Goal: Task Accomplishment & Management: Manage account settings

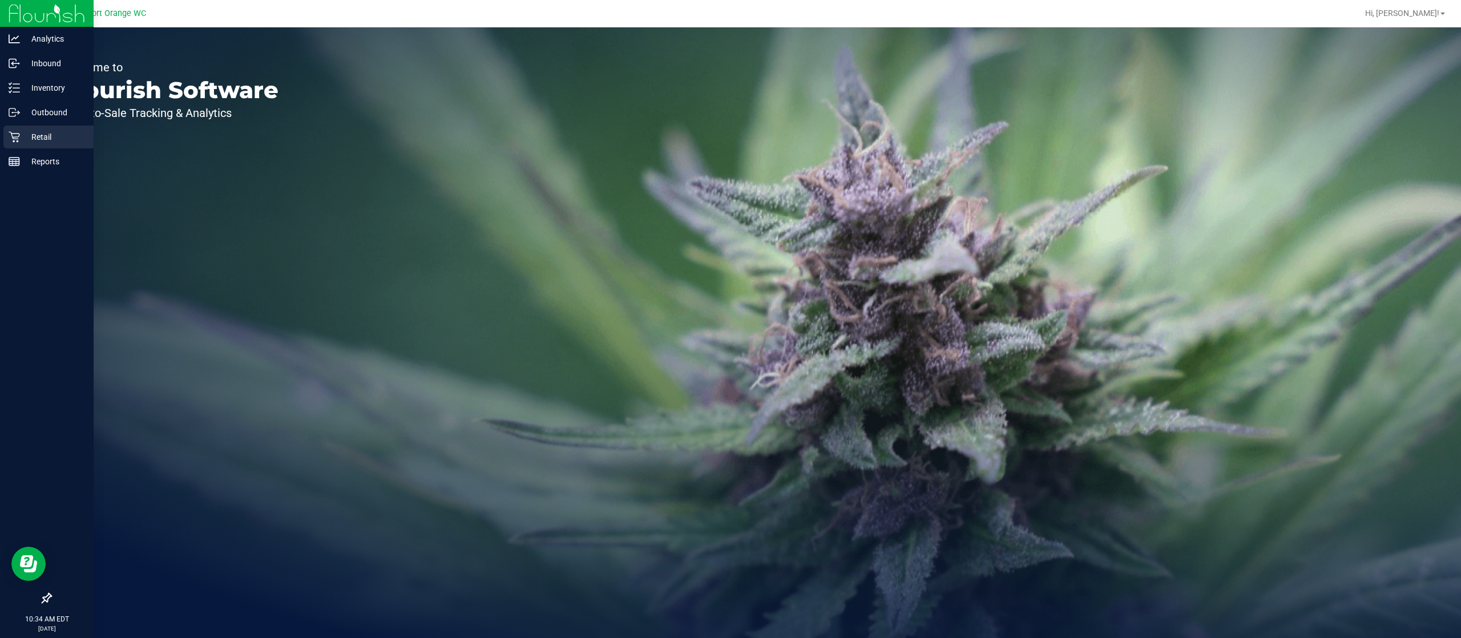
click at [18, 143] on div "Retail" at bounding box center [48, 137] width 90 height 23
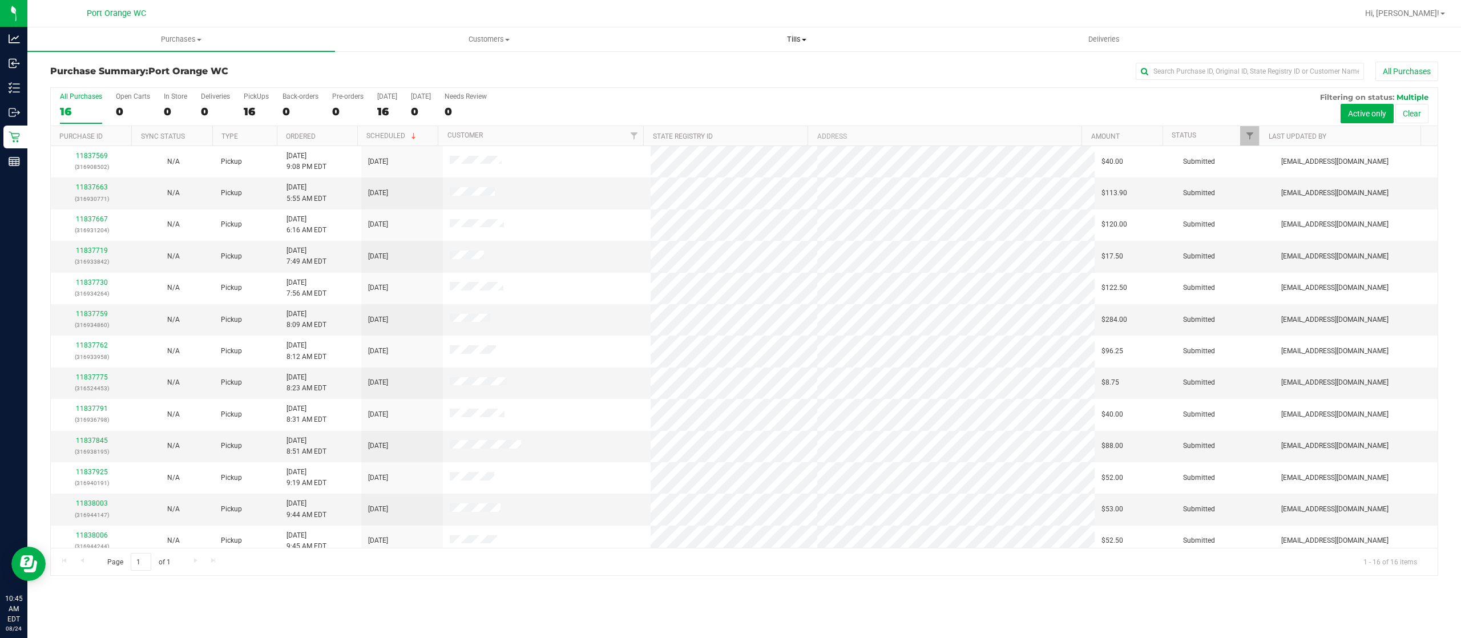
click at [807, 34] on span "Tills" at bounding box center [796, 39] width 307 height 10
click at [772, 67] on li "Manage tills" at bounding box center [797, 69] width 308 height 14
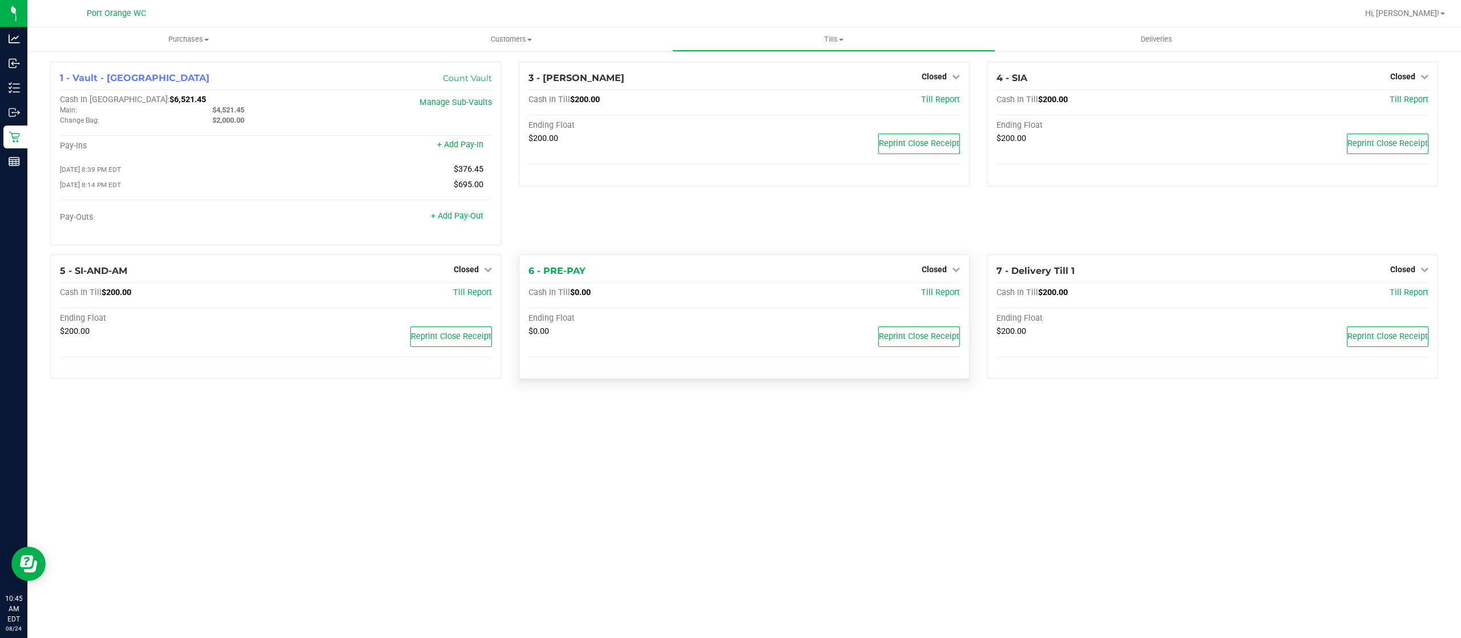
click at [927, 265] on div "Closed" at bounding box center [941, 270] width 38 height 14
click at [930, 269] on span "Closed" at bounding box center [934, 269] width 25 height 9
click at [934, 292] on link "Open Till" at bounding box center [934, 292] width 30 height 9
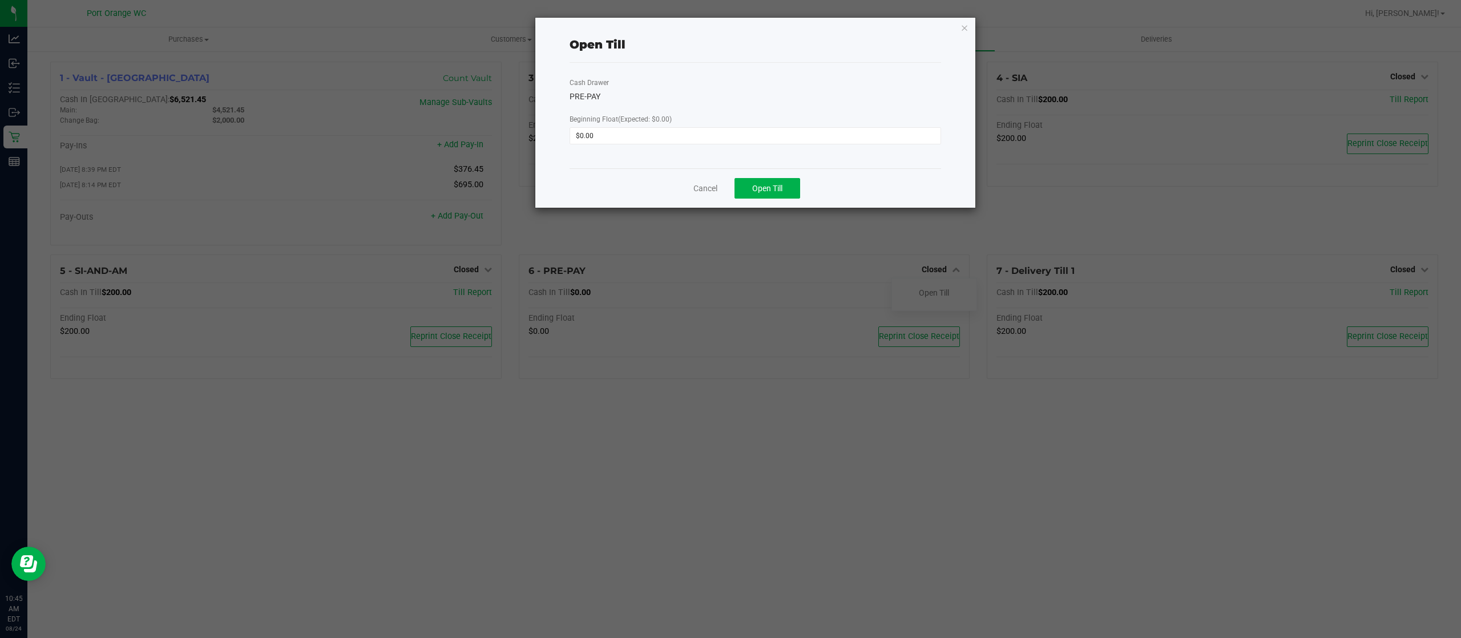
click at [751, 175] on div "Cancel Open Till" at bounding box center [756, 187] width 372 height 39
click at [779, 189] on span "Open Till" at bounding box center [767, 188] width 30 height 9
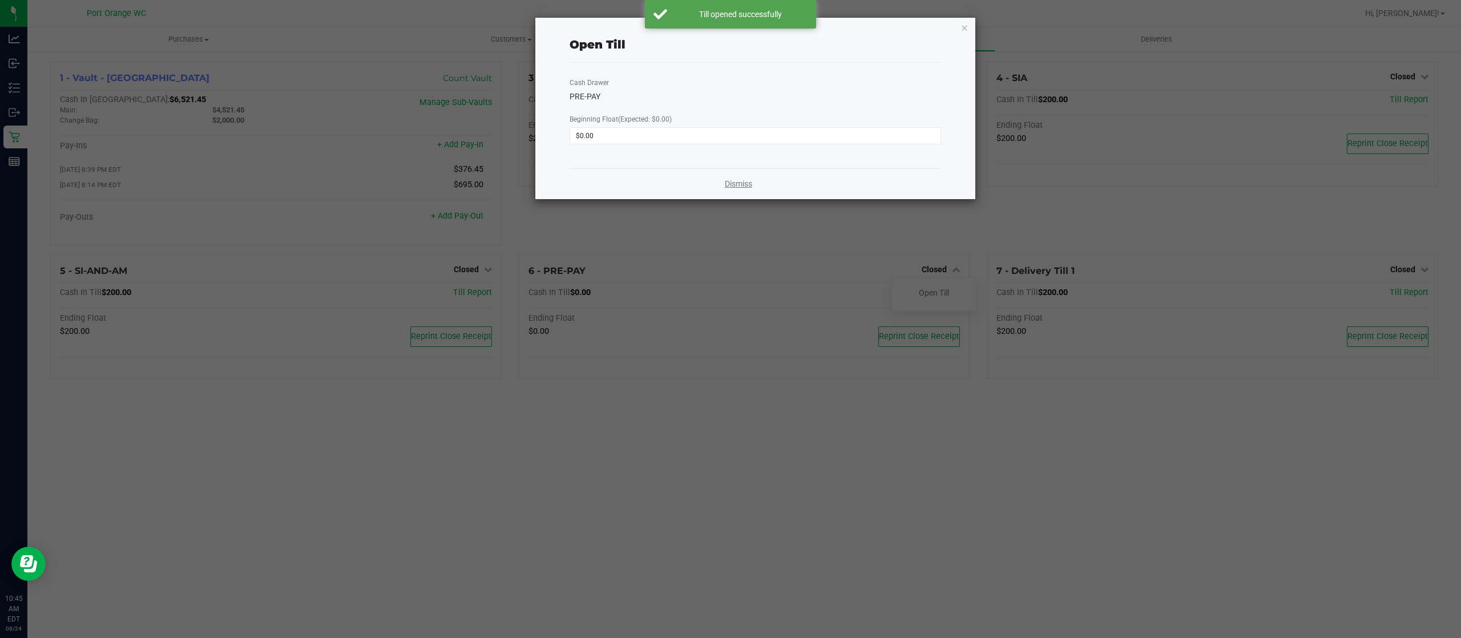
click at [736, 184] on link "Dismiss" at bounding box center [738, 184] width 27 height 12
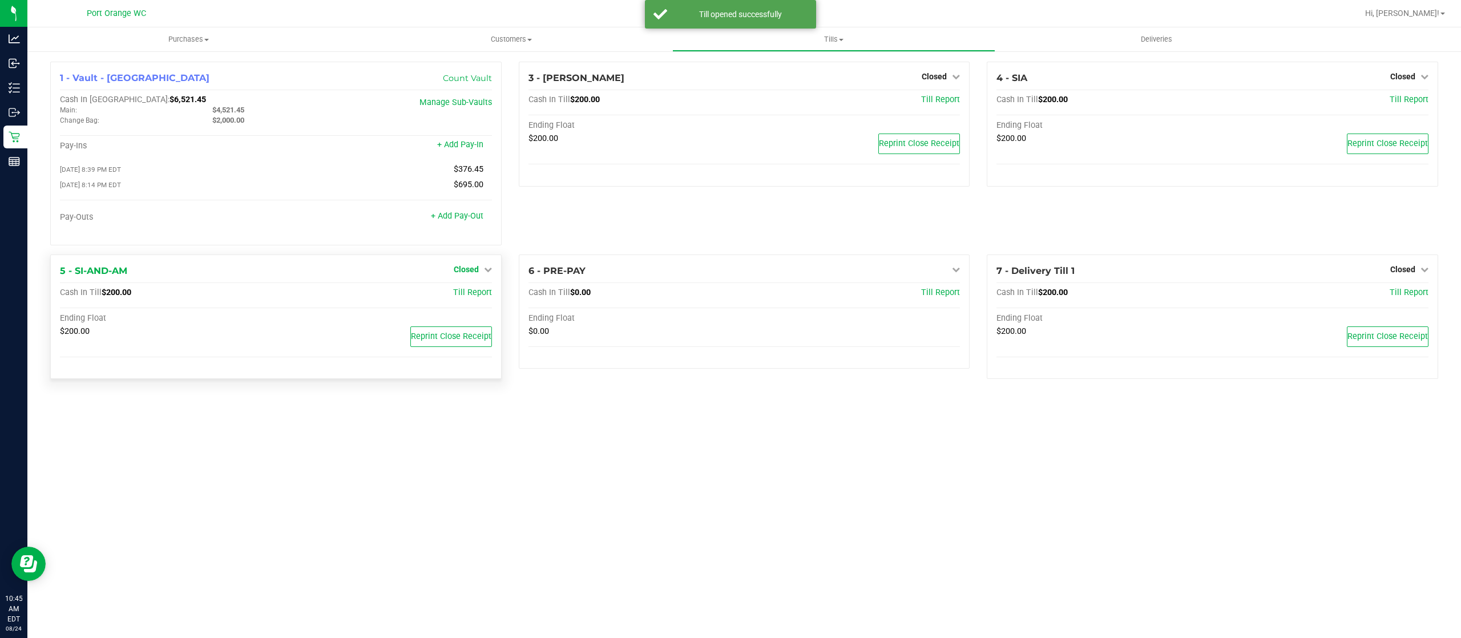
click at [479, 271] on link "Closed" at bounding box center [473, 269] width 38 height 9
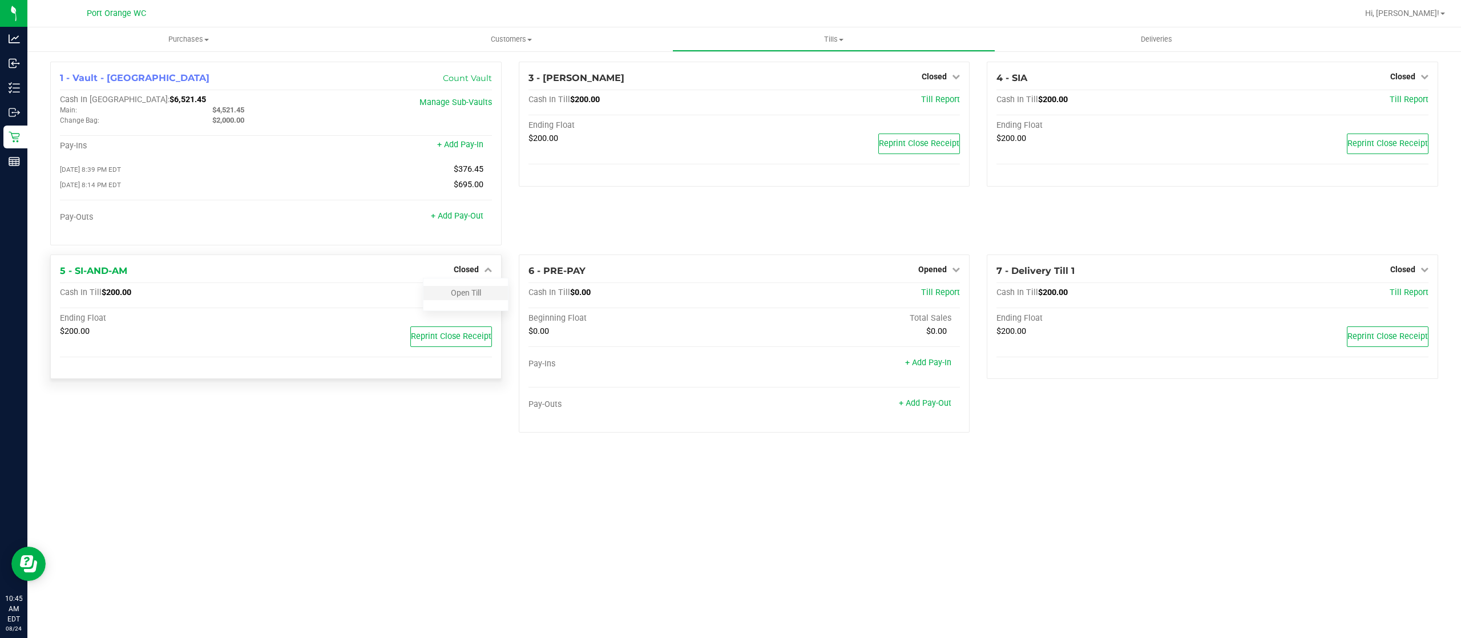
click at [483, 298] on div "Open Till" at bounding box center [466, 293] width 84 height 14
click at [468, 292] on link "Open Till" at bounding box center [466, 292] width 30 height 9
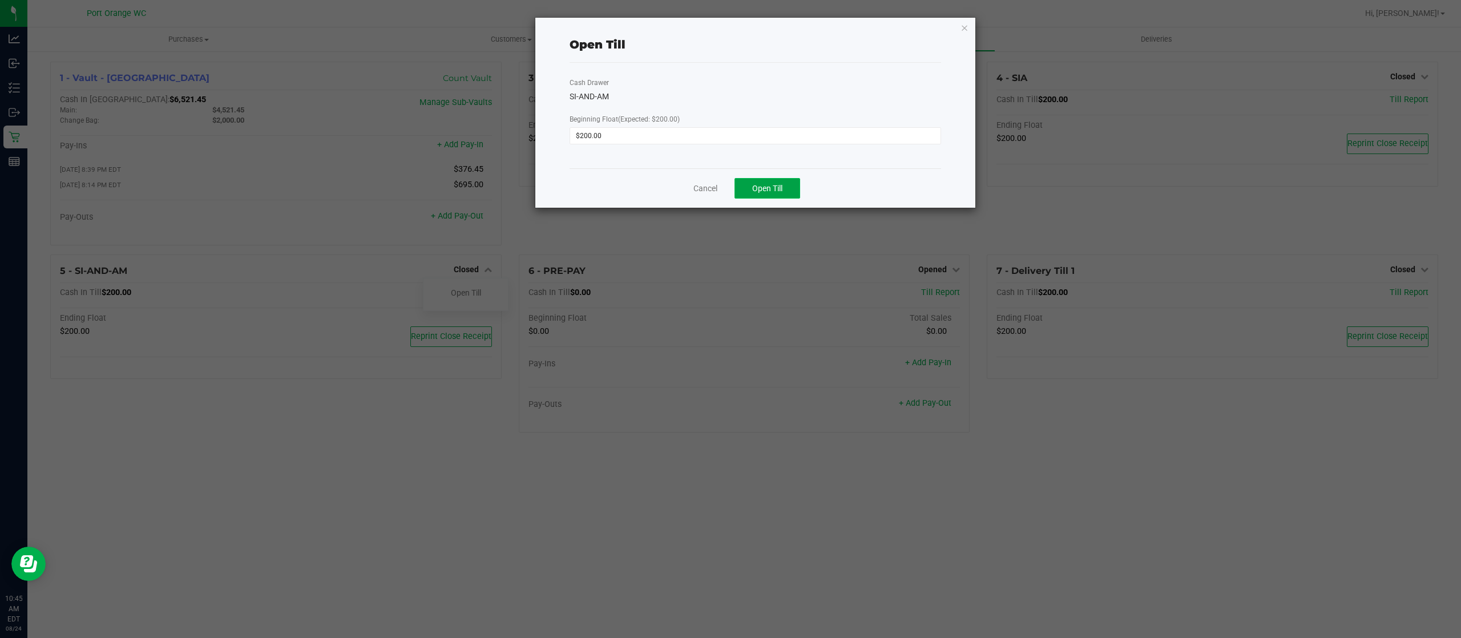
click at [749, 184] on button "Open Till" at bounding box center [768, 188] width 66 height 21
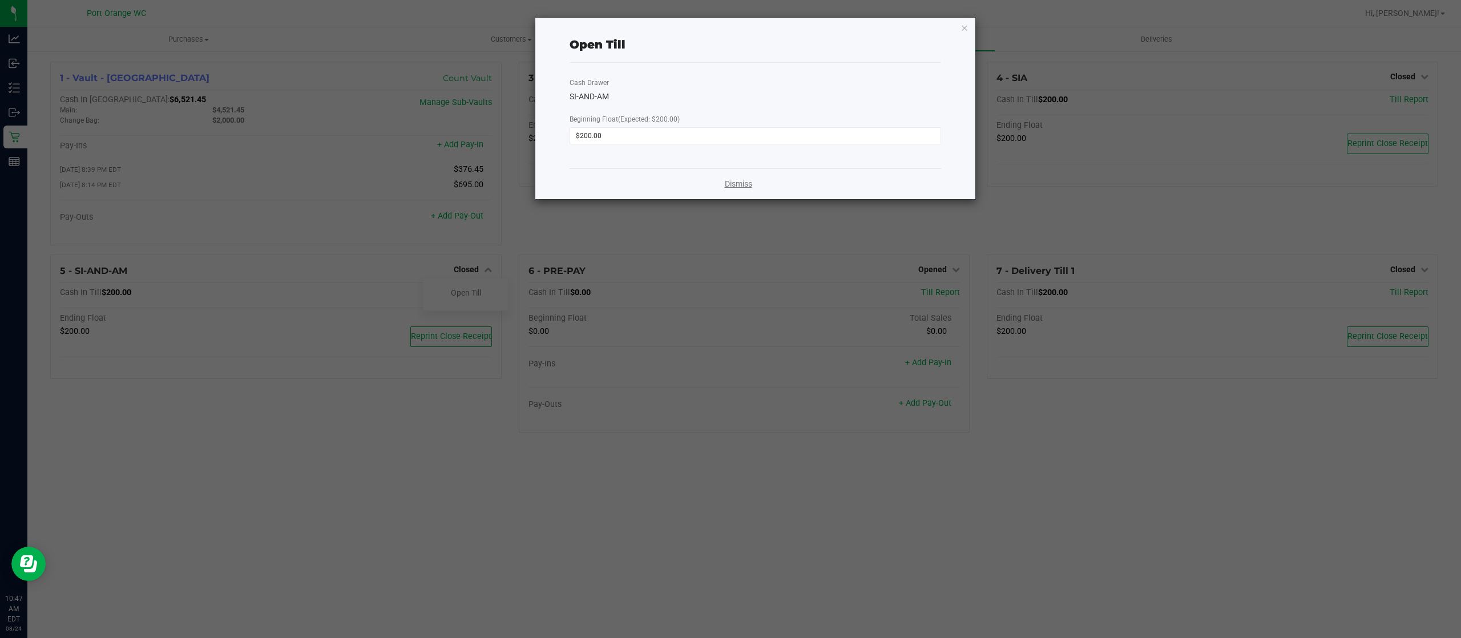
click at [749, 184] on link "Dismiss" at bounding box center [738, 184] width 27 height 12
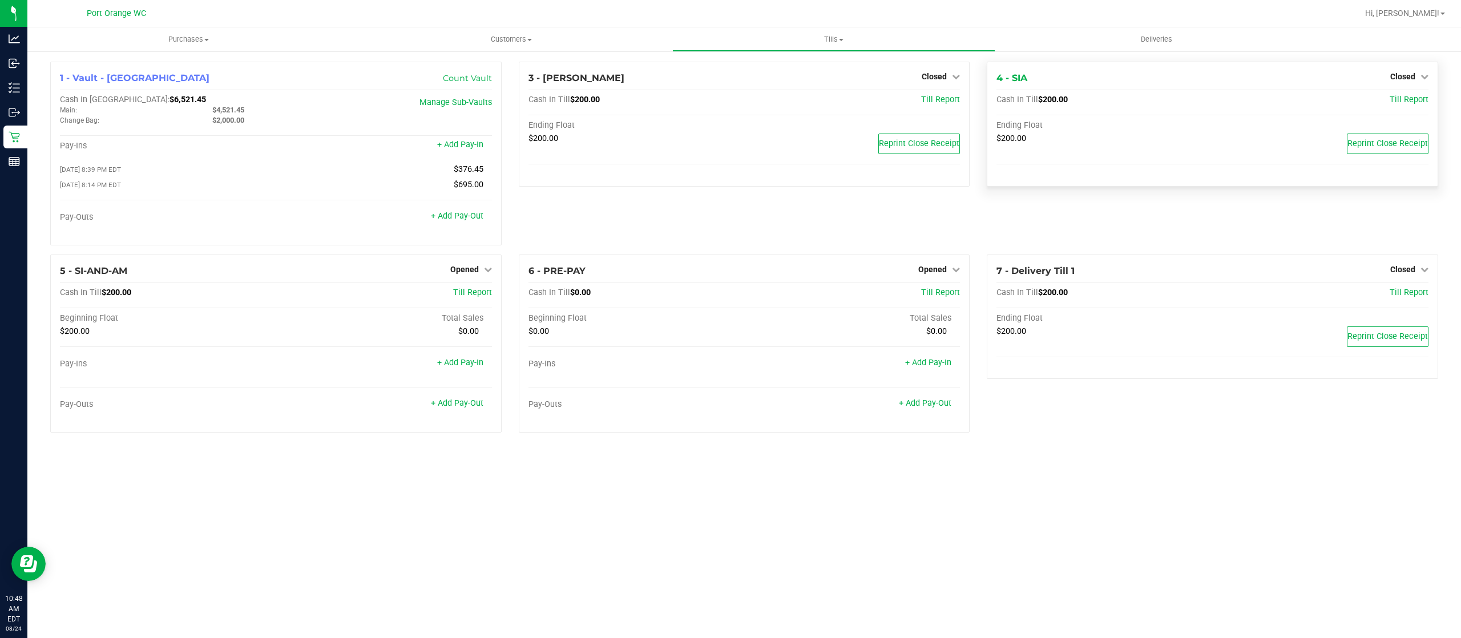
click at [1414, 70] on div "Closed" at bounding box center [1409, 77] width 38 height 14
click at [1416, 77] on link "Closed" at bounding box center [1409, 76] width 38 height 9
click at [1411, 100] on link "Open Till" at bounding box center [1403, 100] width 30 height 9
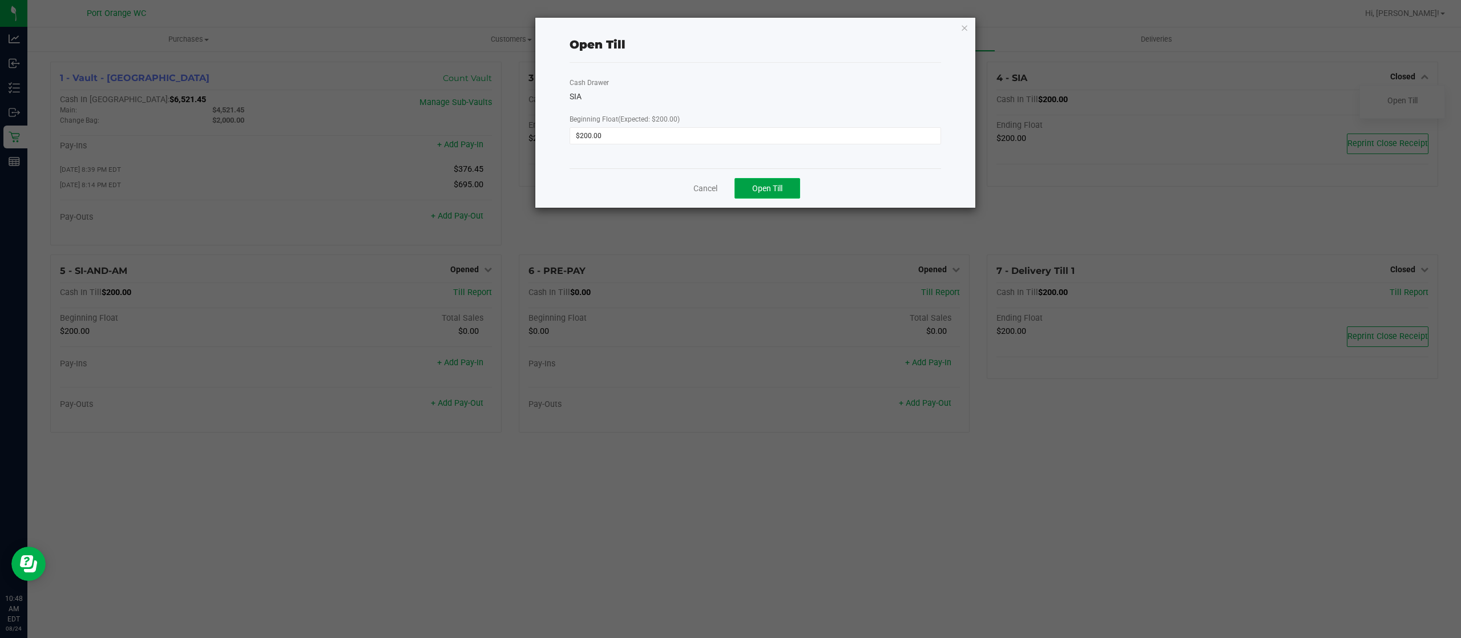
click at [747, 183] on button "Open Till" at bounding box center [768, 188] width 66 height 21
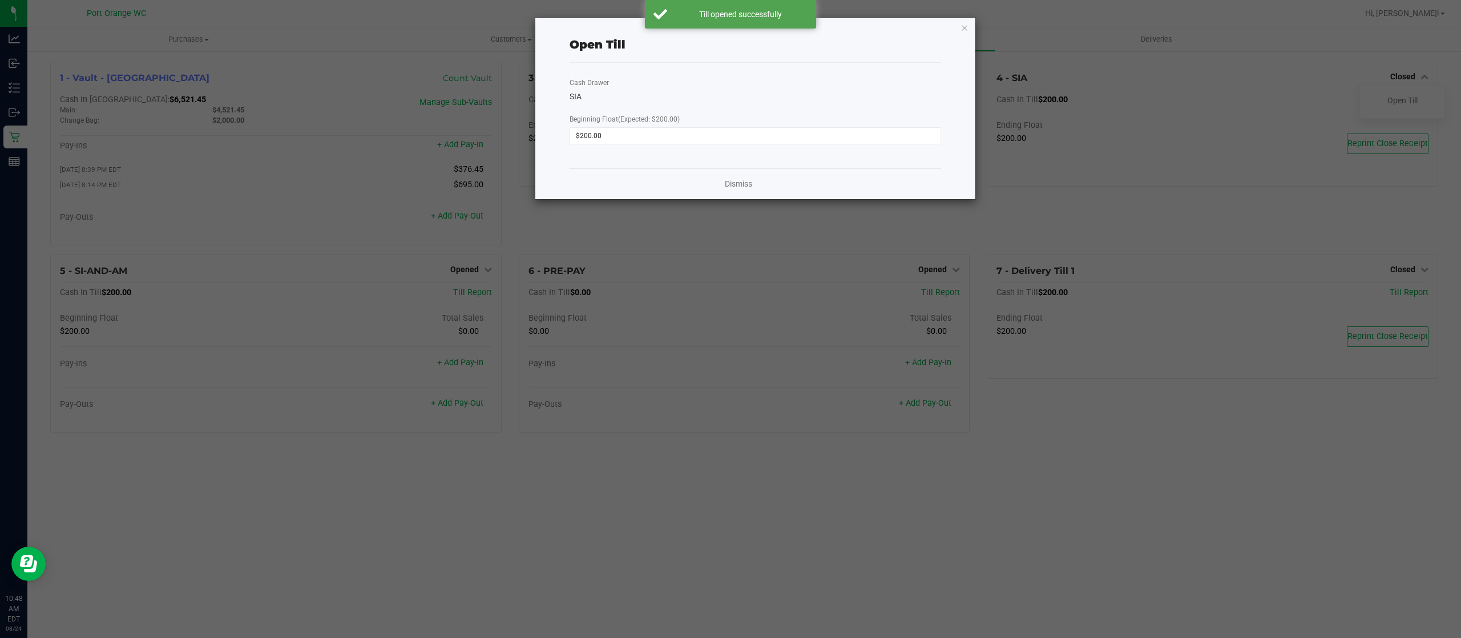
click at [761, 193] on div "Dismiss" at bounding box center [756, 183] width 372 height 31
click at [743, 191] on div "Dismiss" at bounding box center [756, 183] width 372 height 31
click at [739, 178] on link "Dismiss" at bounding box center [738, 184] width 27 height 12
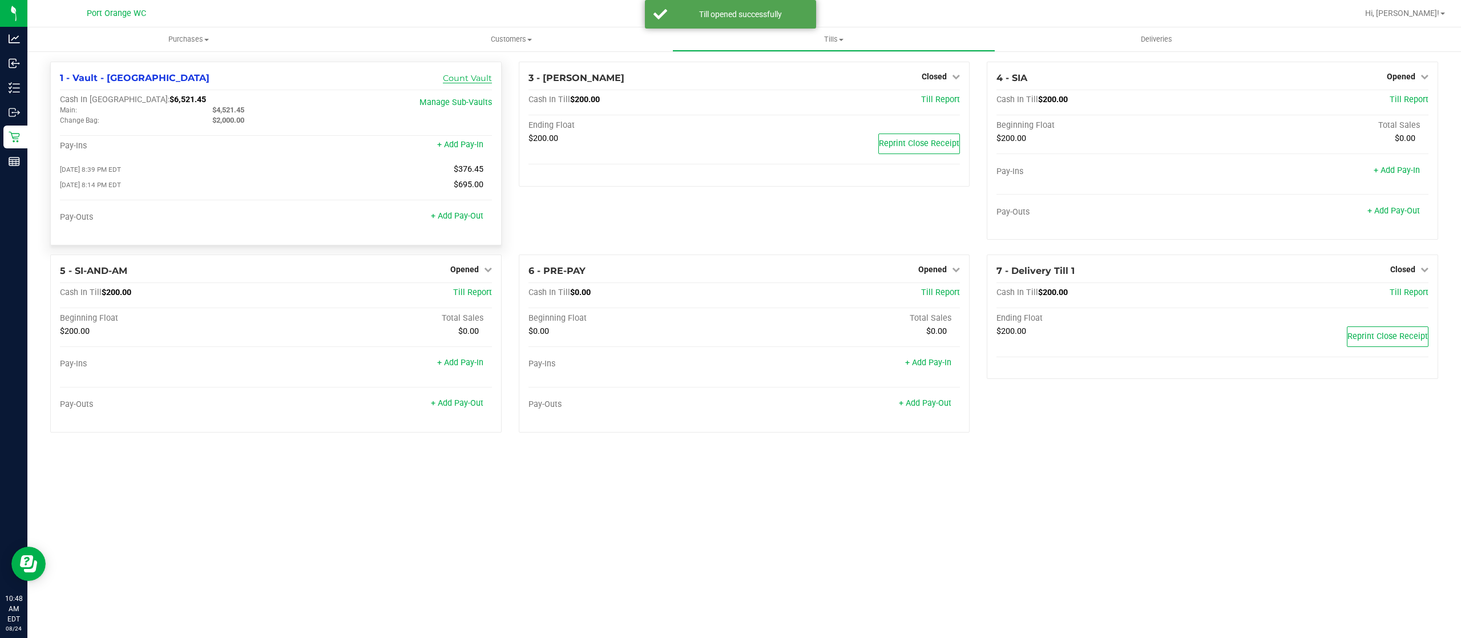
click at [462, 74] on link "Count Vault" at bounding box center [467, 78] width 49 height 10
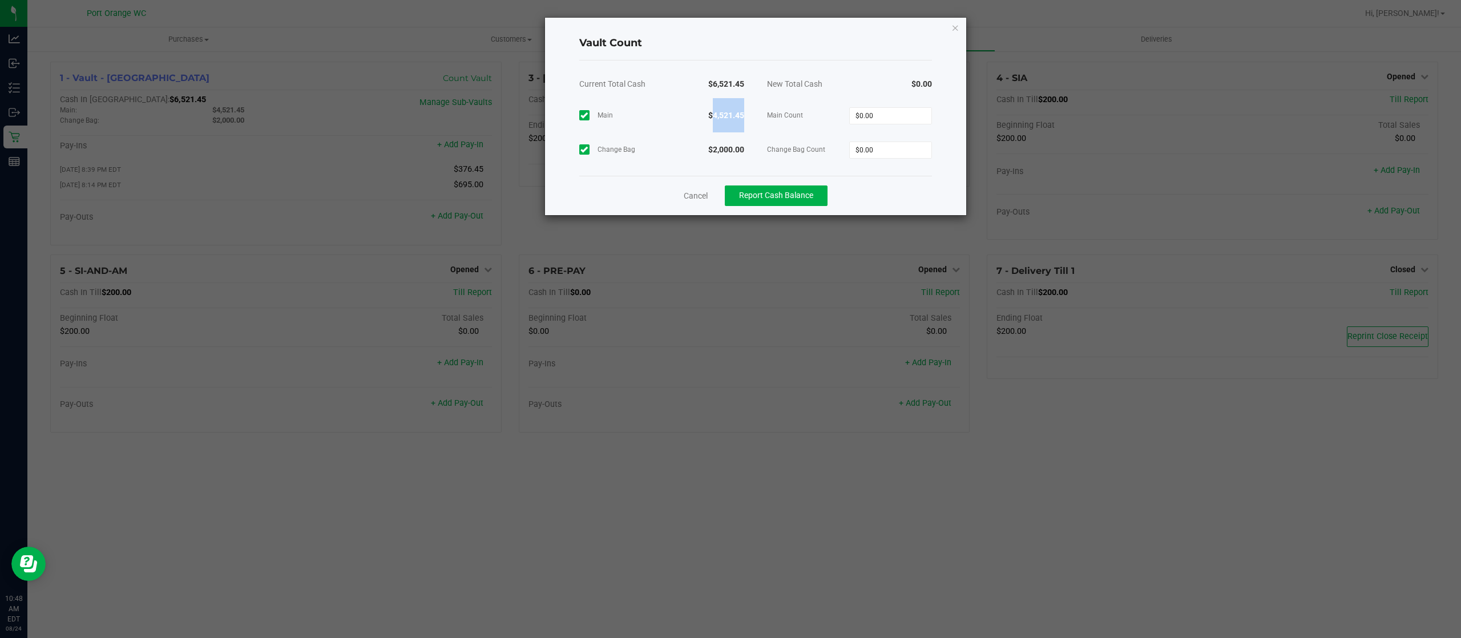
drag, startPoint x: 749, startPoint y: 116, endPoint x: 711, endPoint y: 116, distance: 38.2
click at [711, 116] on div "$4,521.45" at bounding box center [709, 115] width 94 height 34
copy strong "4,521.45"
click at [880, 115] on input "0" at bounding box center [891, 116] width 82 height 16
paste input "4521.45"
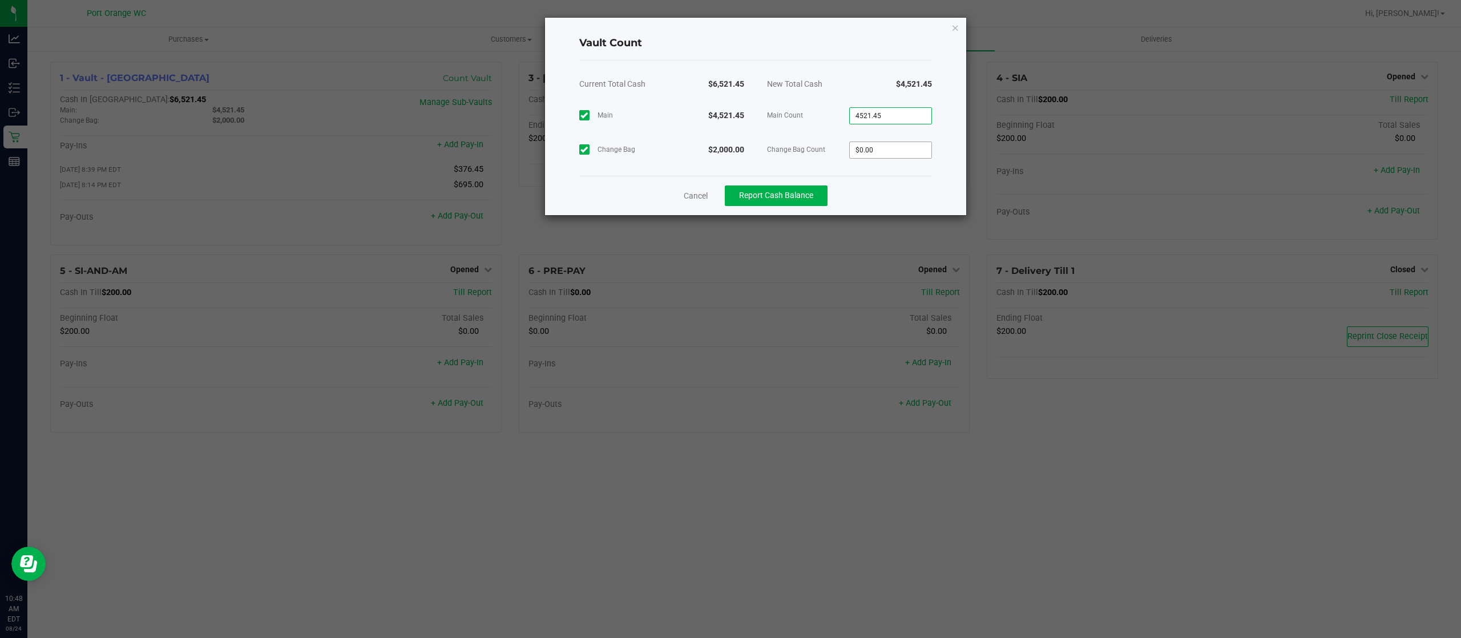
type input "$4,521.45"
click at [893, 146] on input "0" at bounding box center [891, 150] width 82 height 16
type input "$2,000.00"
click at [790, 196] on span "Report Cash Balance" at bounding box center [776, 195] width 74 height 9
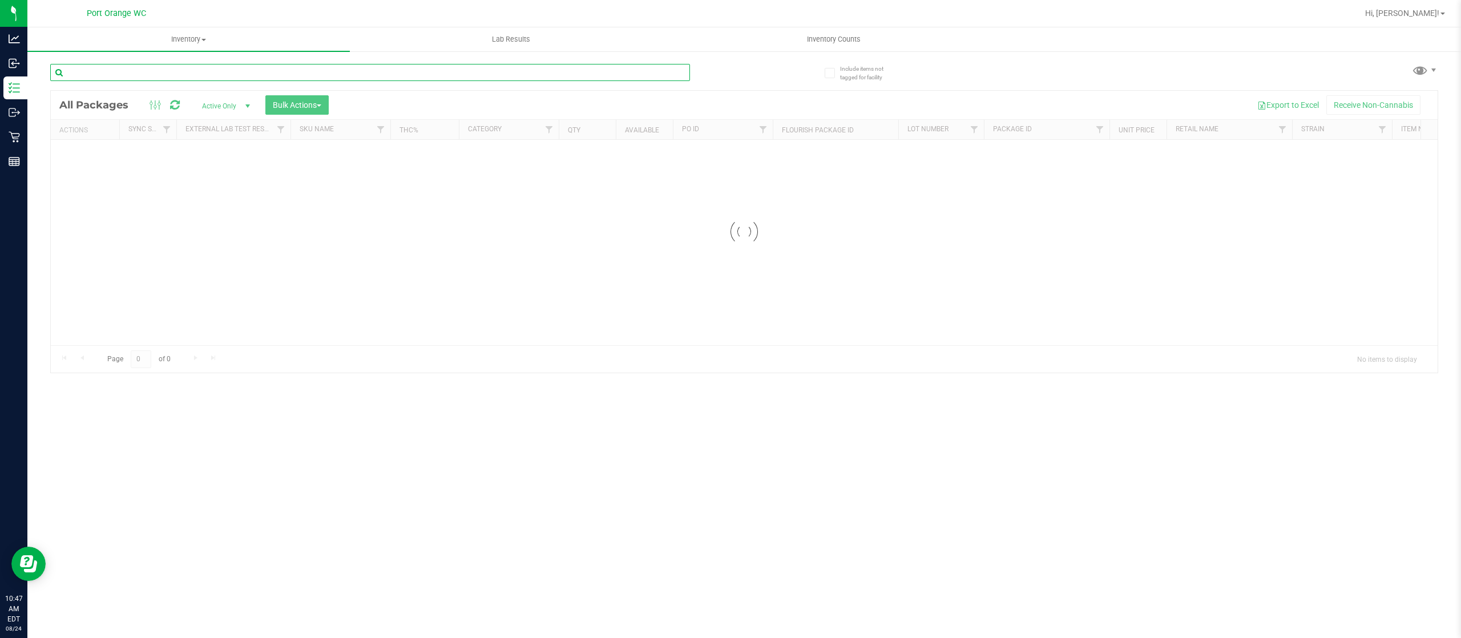
click at [206, 66] on div "Inventory All packages All inventory Waste log Create inventory Lab Results Inv…" at bounding box center [744, 332] width 1434 height 611
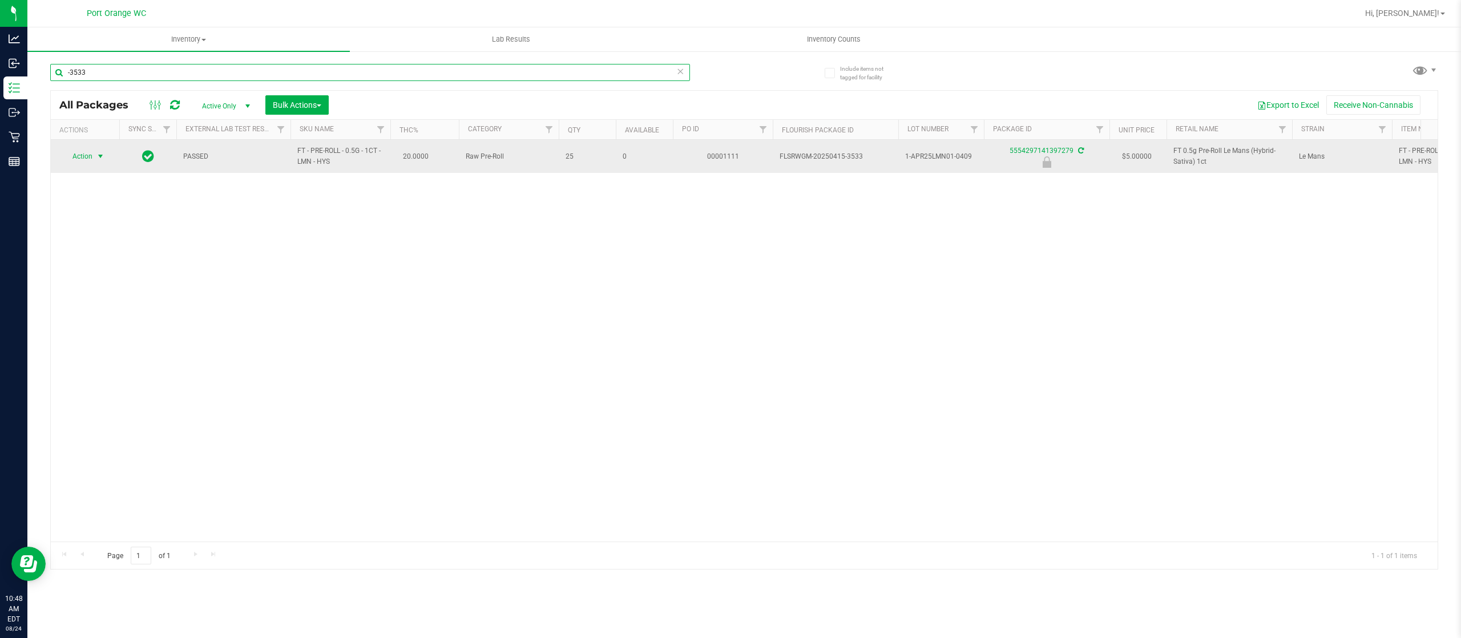
type input "-3533"
click at [89, 158] on span "Action" at bounding box center [77, 156] width 31 height 16
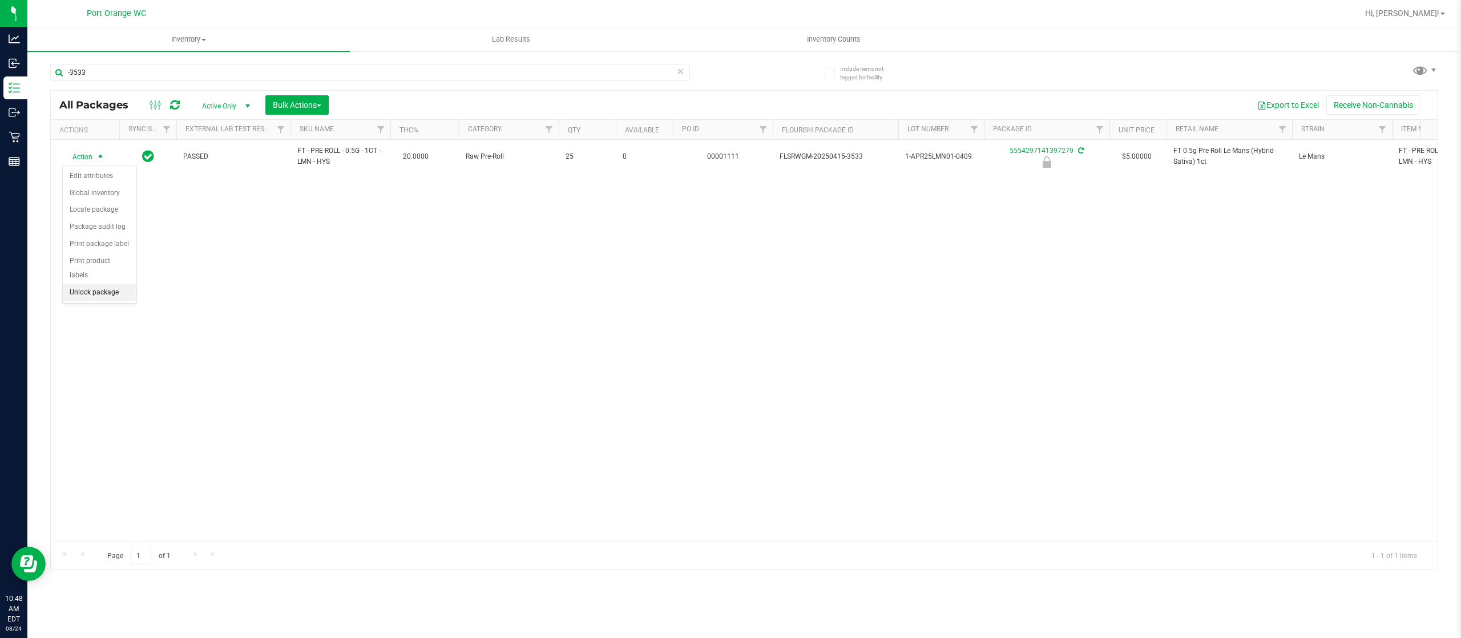
click at [115, 292] on li "Unlock package" at bounding box center [100, 292] width 74 height 17
click at [400, 52] on div "Include items not tagged for facility -3533 All Packages Active Only Active Onl…" at bounding box center [744, 224] width 1434 height 348
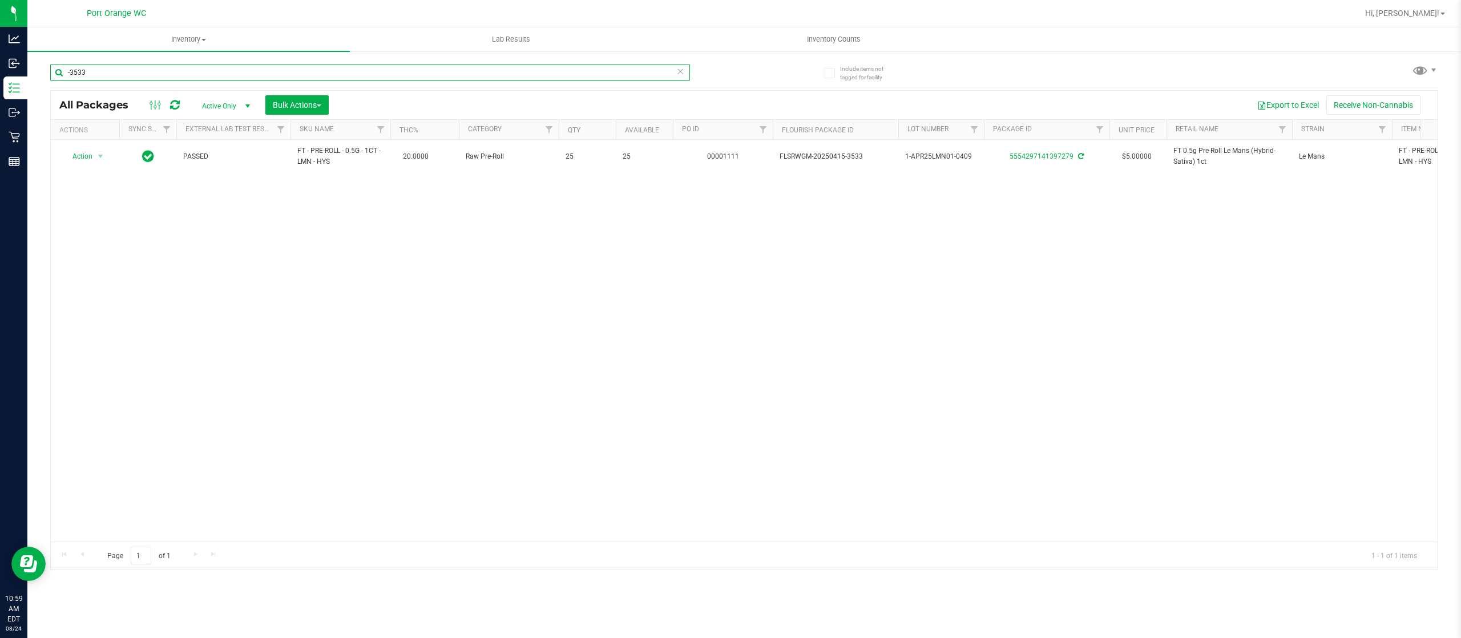
click at [393, 66] on input "-3533" at bounding box center [370, 72] width 640 height 17
type input "-"
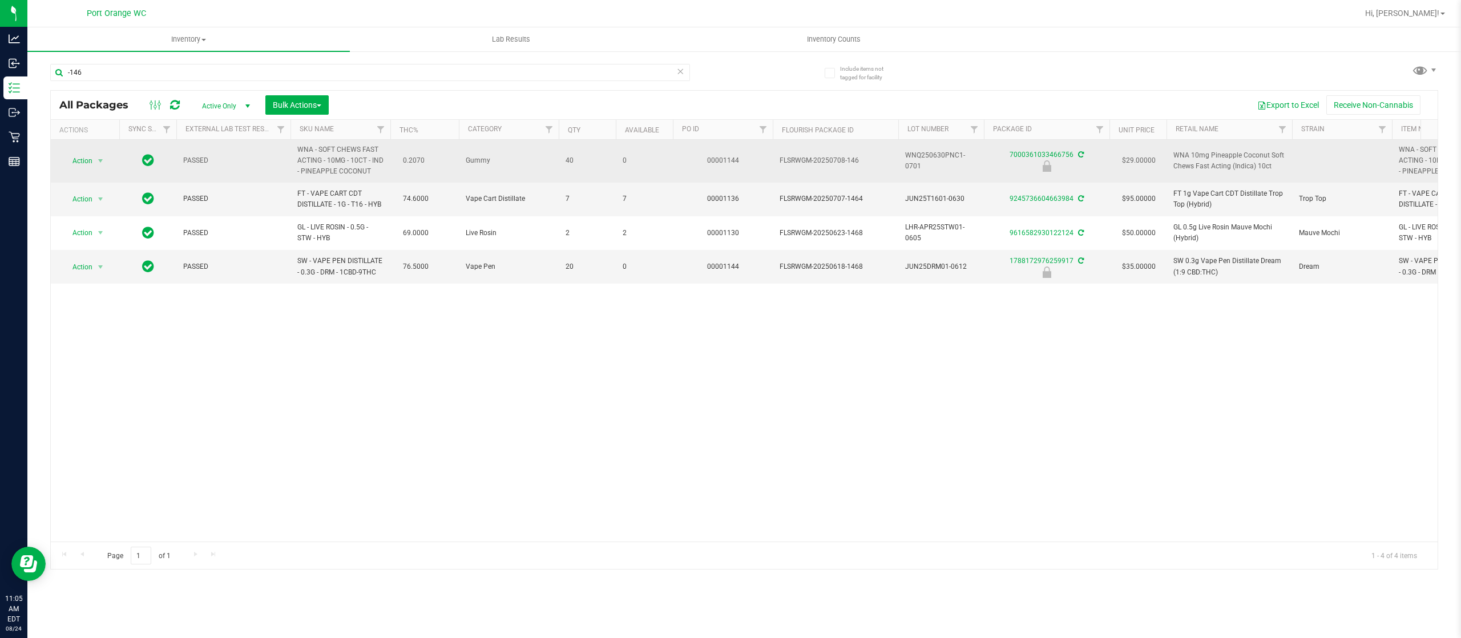
drag, startPoint x: 373, startPoint y: 175, endPoint x: 293, endPoint y: 148, distance: 83.9
click at [293, 148] on td "WNA - SOFT CHEWS FAST ACTING - 10MG - 10CT - IND - PINEAPPLE COCONUT" at bounding box center [341, 161] width 100 height 43
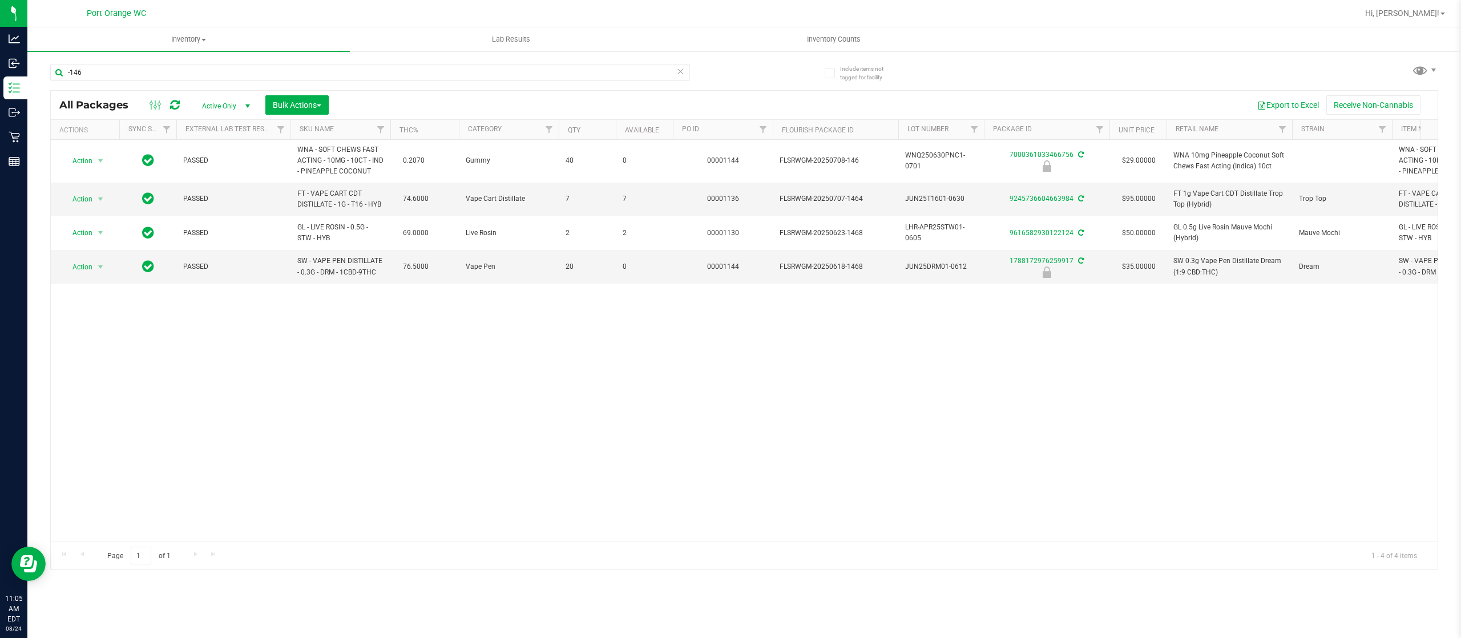
copy span "WNA - SOFT CHEWS FAST ACTING - 10MG - 10CT - IND - PINEAPPLE COCONUT"
click at [201, 72] on input "-146" at bounding box center [370, 72] width 640 height 17
paste input "WNA - SOFT CHEWS FAST ACTING - 10MG - 10CT - IND - PINEAPPLE COCONUT"
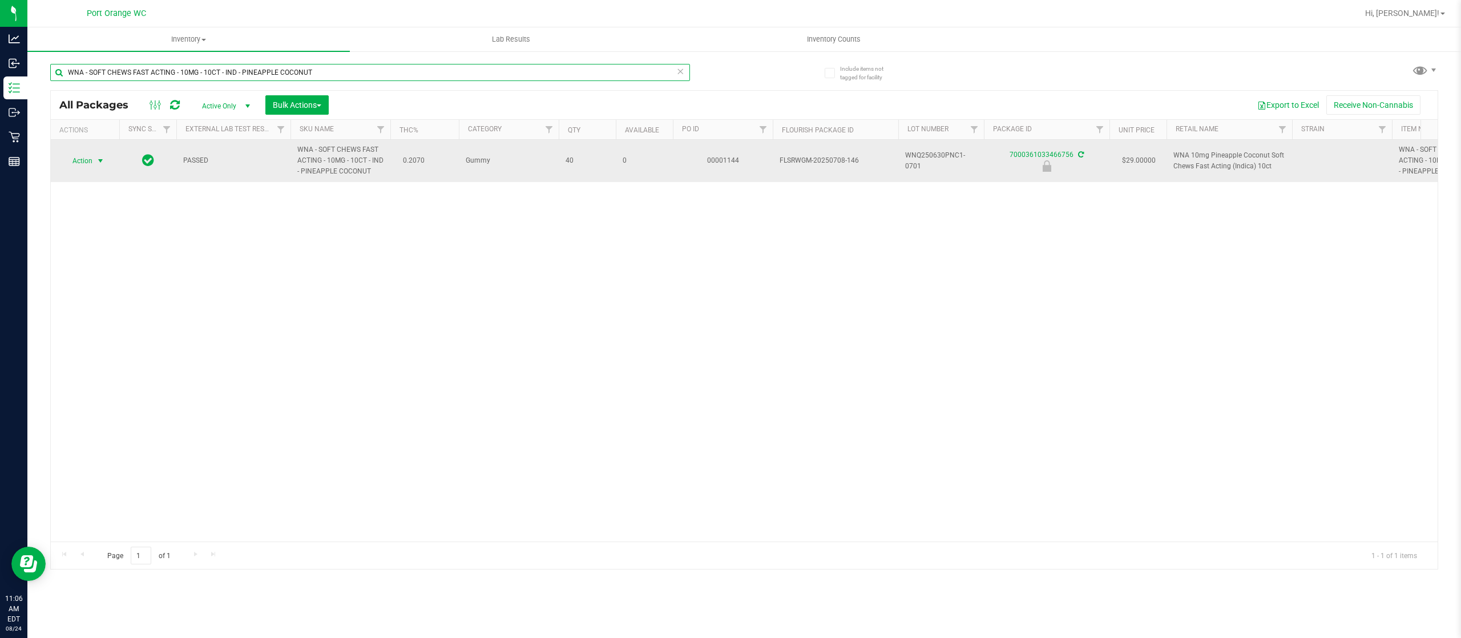
type input "WNA - SOFT CHEWS FAST ACTING - 10MG - 10CT - IND - PINEAPPLE COCONUT"
click at [89, 162] on span "Action" at bounding box center [77, 161] width 31 height 16
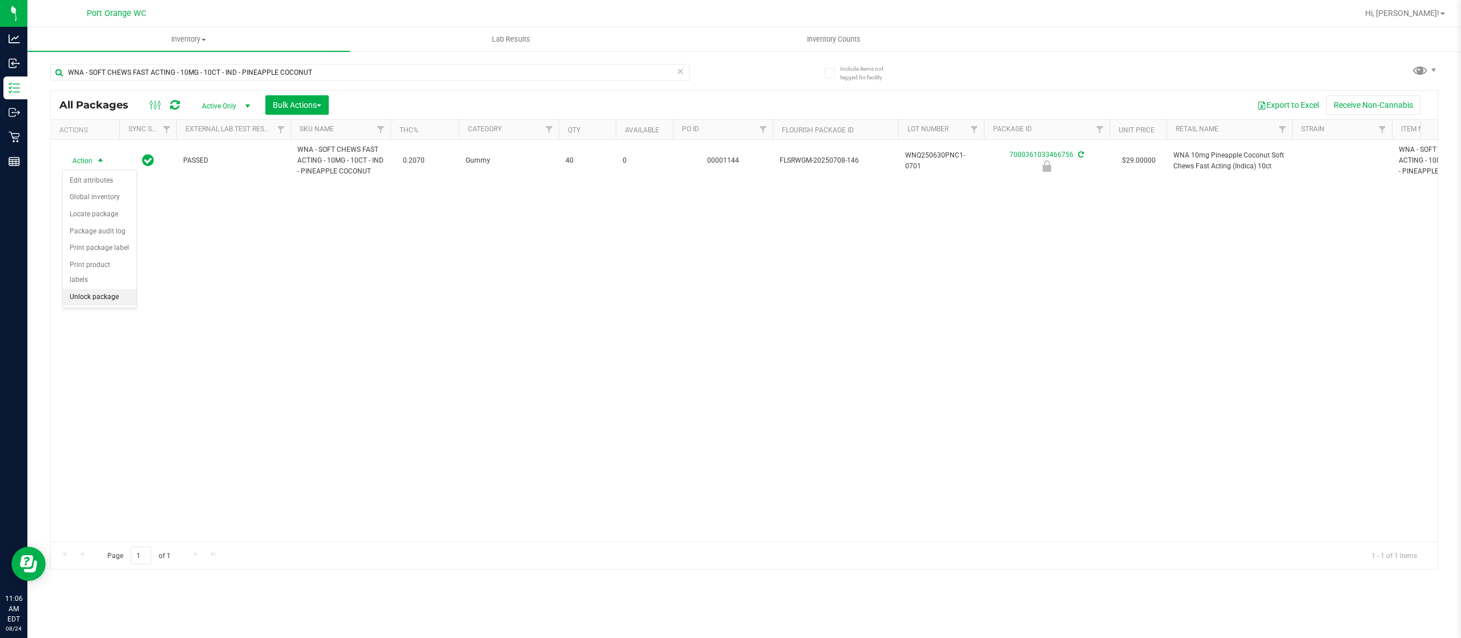
click at [121, 298] on li "Unlock package" at bounding box center [100, 297] width 74 height 17
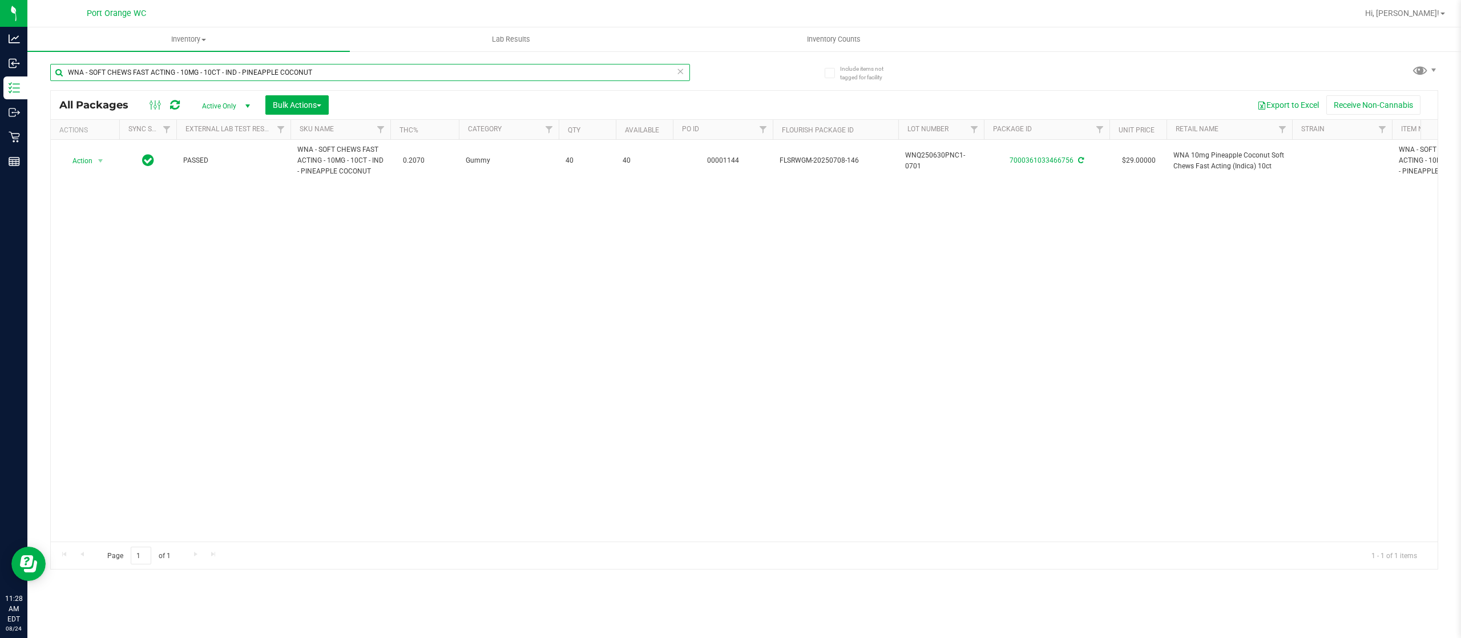
click at [364, 64] on input "WNA - SOFT CHEWS FAST ACTING - 10MG - 10CT - IND - PINEAPPLE COCONUT" at bounding box center [370, 72] width 640 height 17
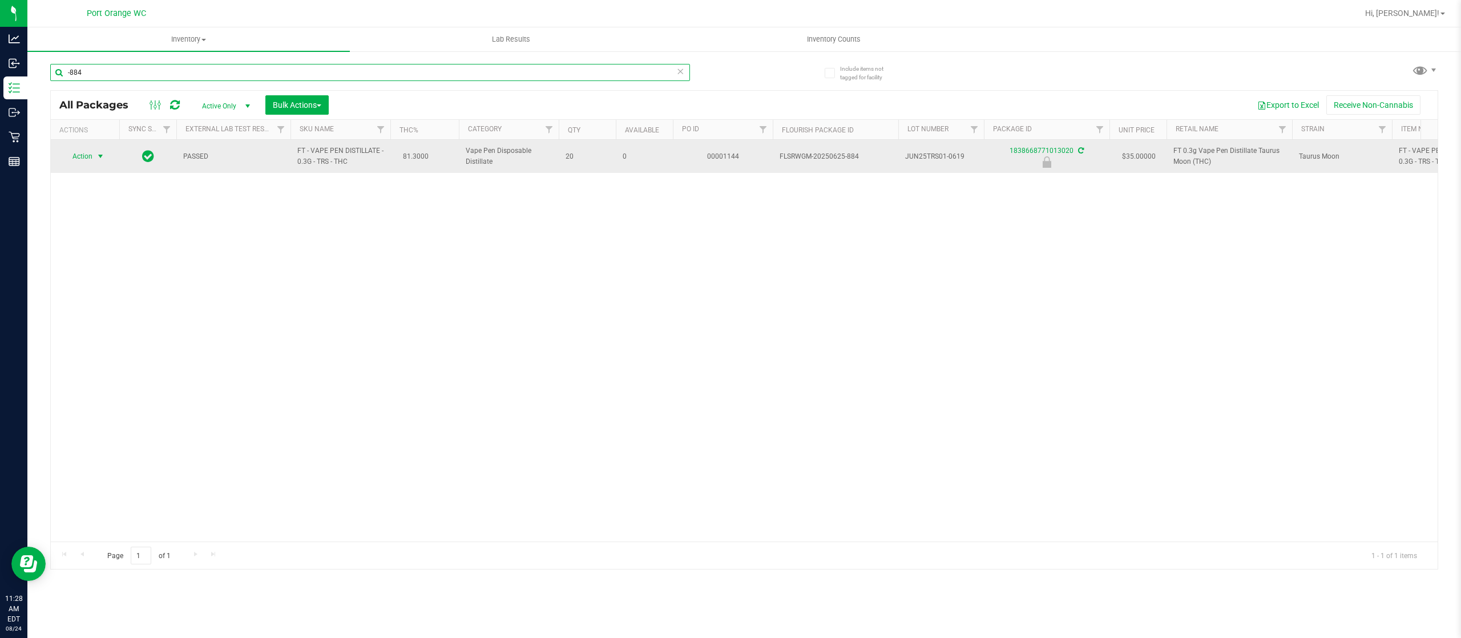
type input "-884"
click at [94, 159] on span "select" at bounding box center [101, 156] width 14 height 16
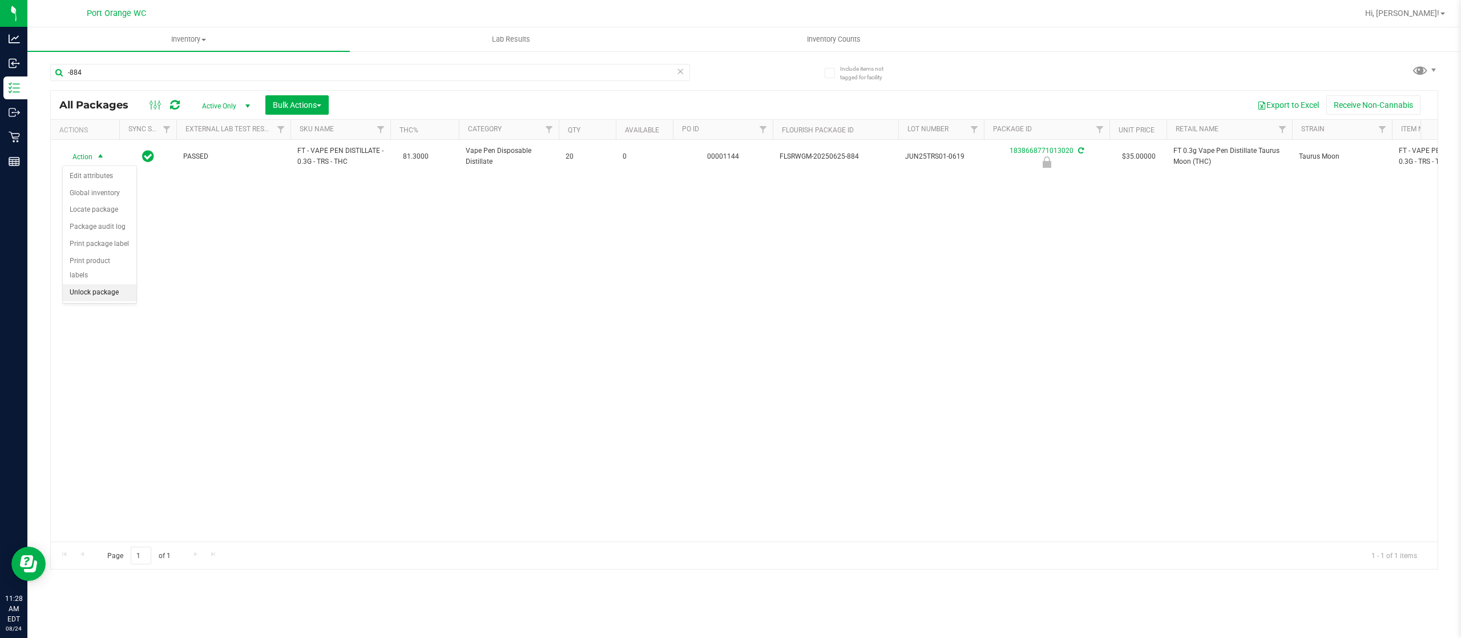
drag, startPoint x: 110, startPoint y: 300, endPoint x: 117, endPoint y: 290, distance: 12.7
click at [111, 299] on li "Unlock package" at bounding box center [100, 292] width 74 height 17
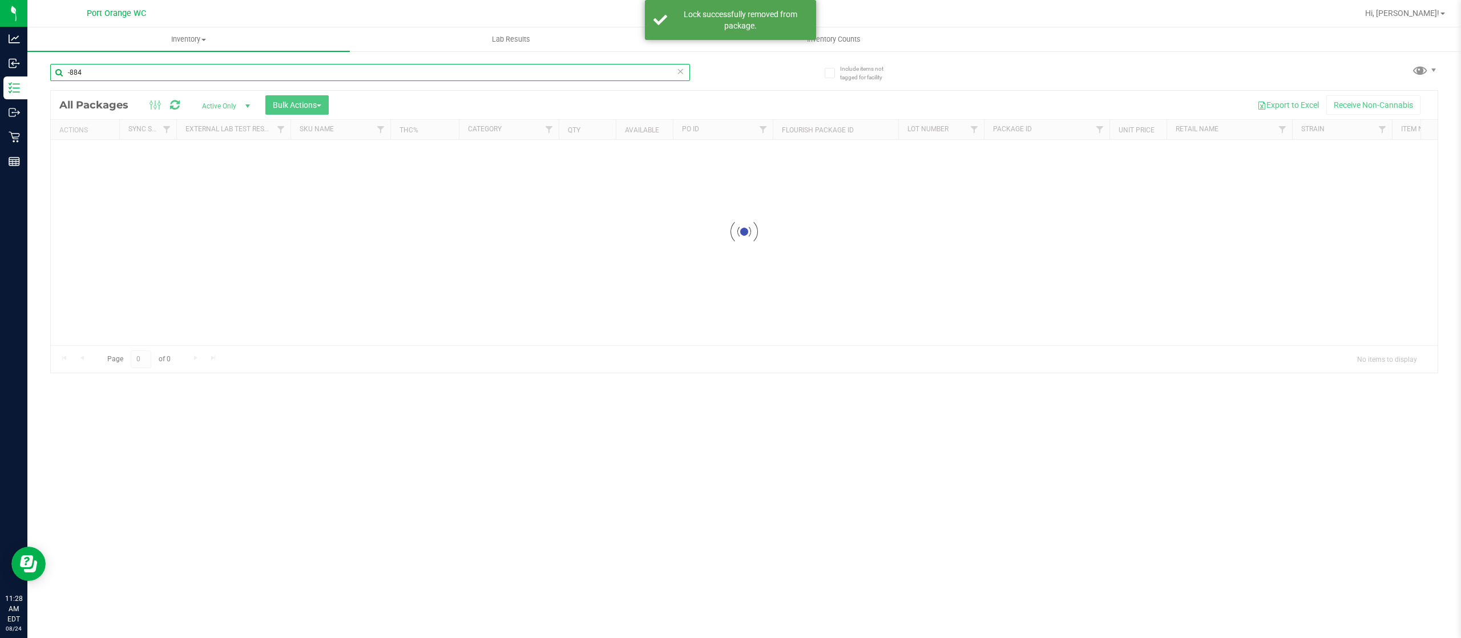
click at [123, 72] on input "-884" at bounding box center [370, 72] width 640 height 17
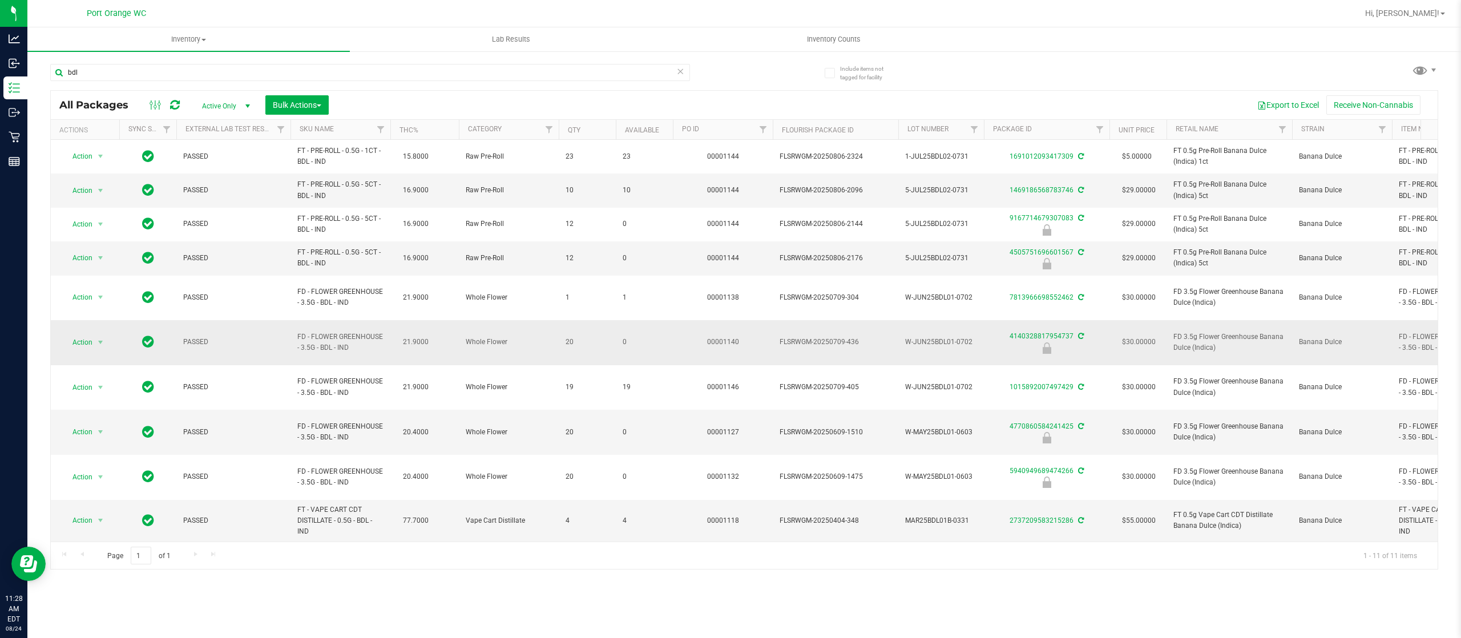
click at [324, 332] on span "FD - FLOWER GREENHOUSE - 3.5G - BDL - IND" at bounding box center [340, 343] width 86 height 22
copy td "FD - FLOWER GREENHOUSE - 3.5G - BDL - IND"
click at [216, 75] on input "bdl" at bounding box center [370, 72] width 640 height 17
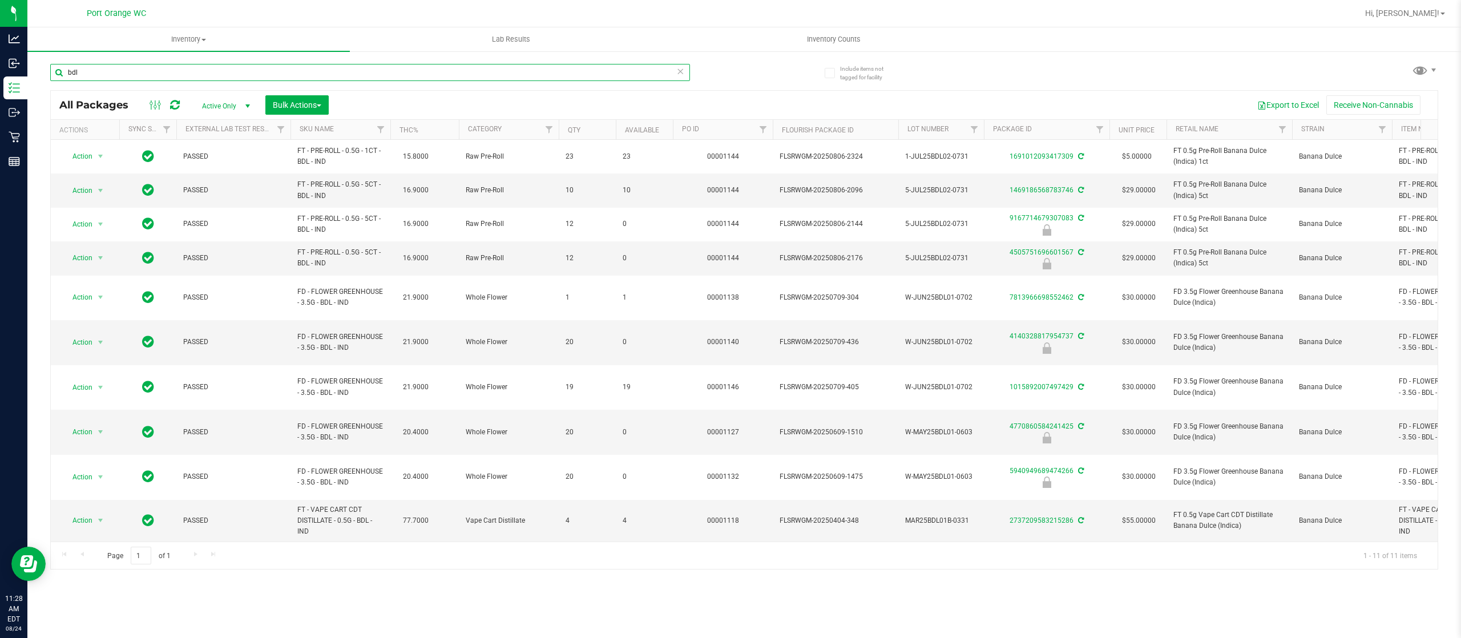
click at [217, 75] on input "bdl" at bounding box center [370, 72] width 640 height 17
paste input "FD - FLOWER GREENHOUSE - 3.5G - BDL - IND"
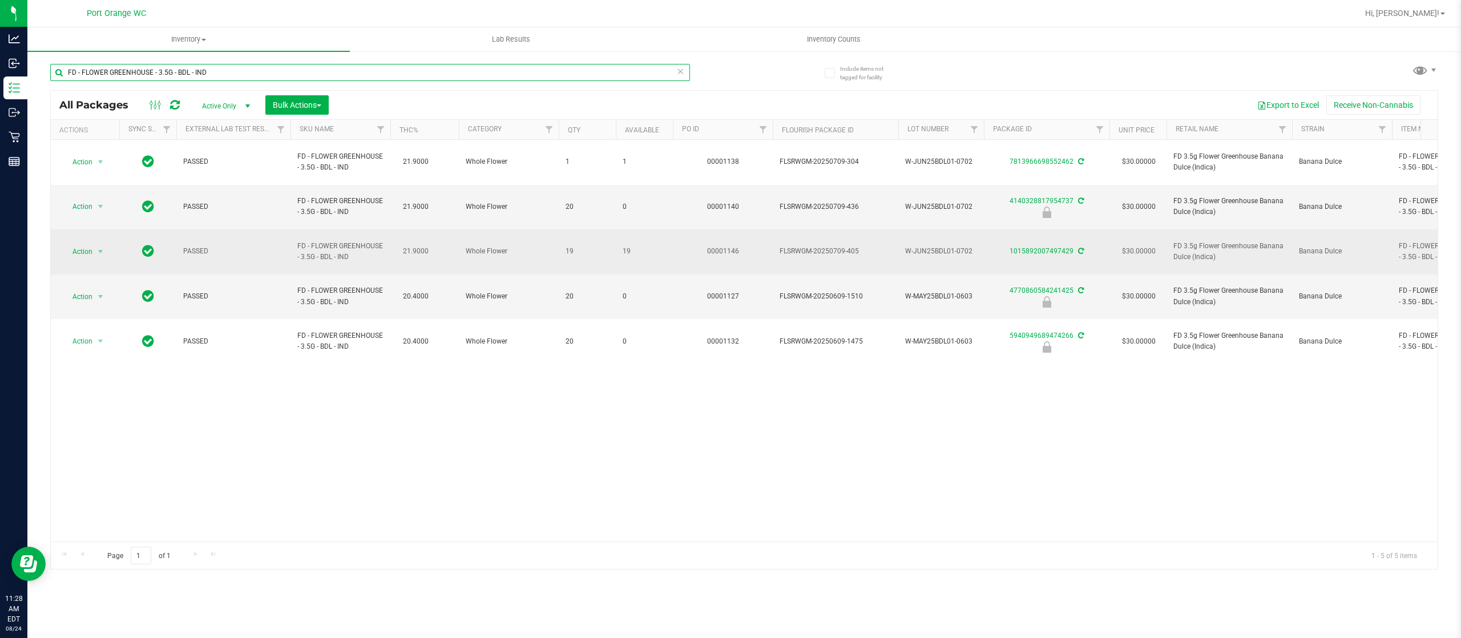
type input "FD - FLOWER GREENHOUSE - 3.5G - BDL - IND"
click at [411, 243] on span "21.9000" at bounding box center [415, 251] width 37 height 17
click at [87, 244] on span "Action" at bounding box center [77, 252] width 31 height 16
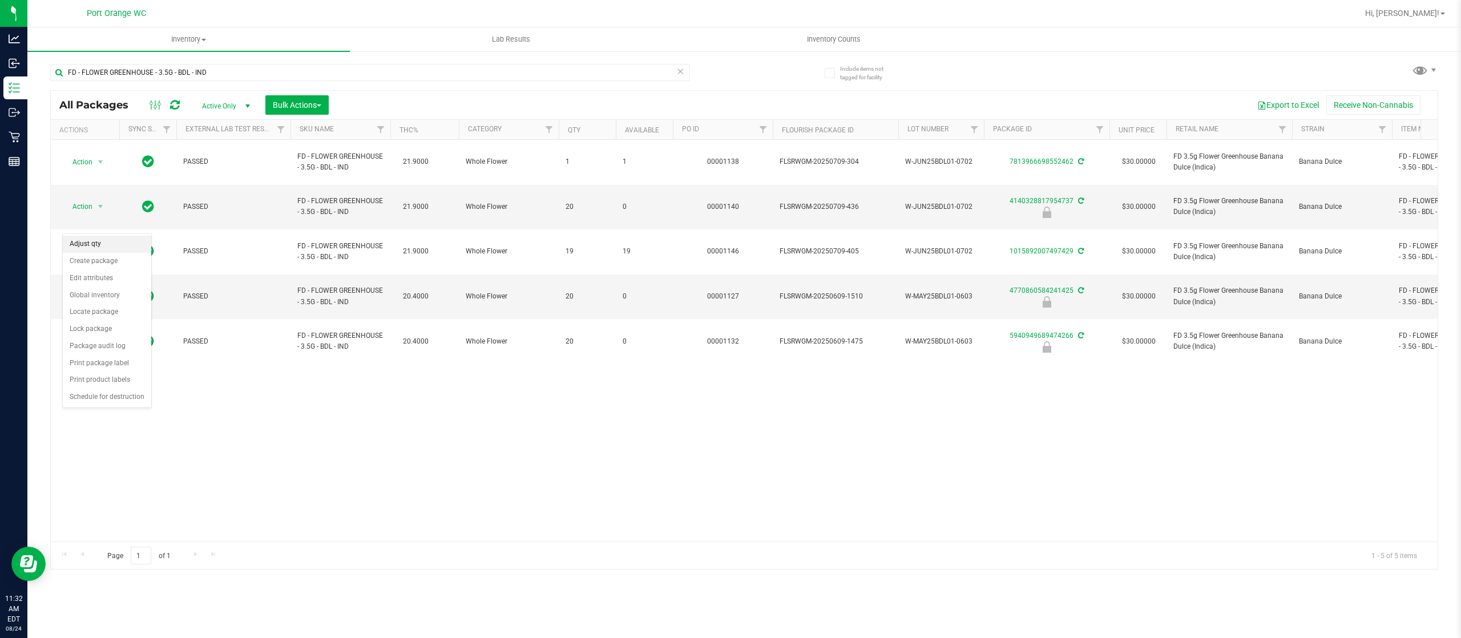
click at [110, 245] on li "Adjust qty" at bounding box center [107, 244] width 88 height 17
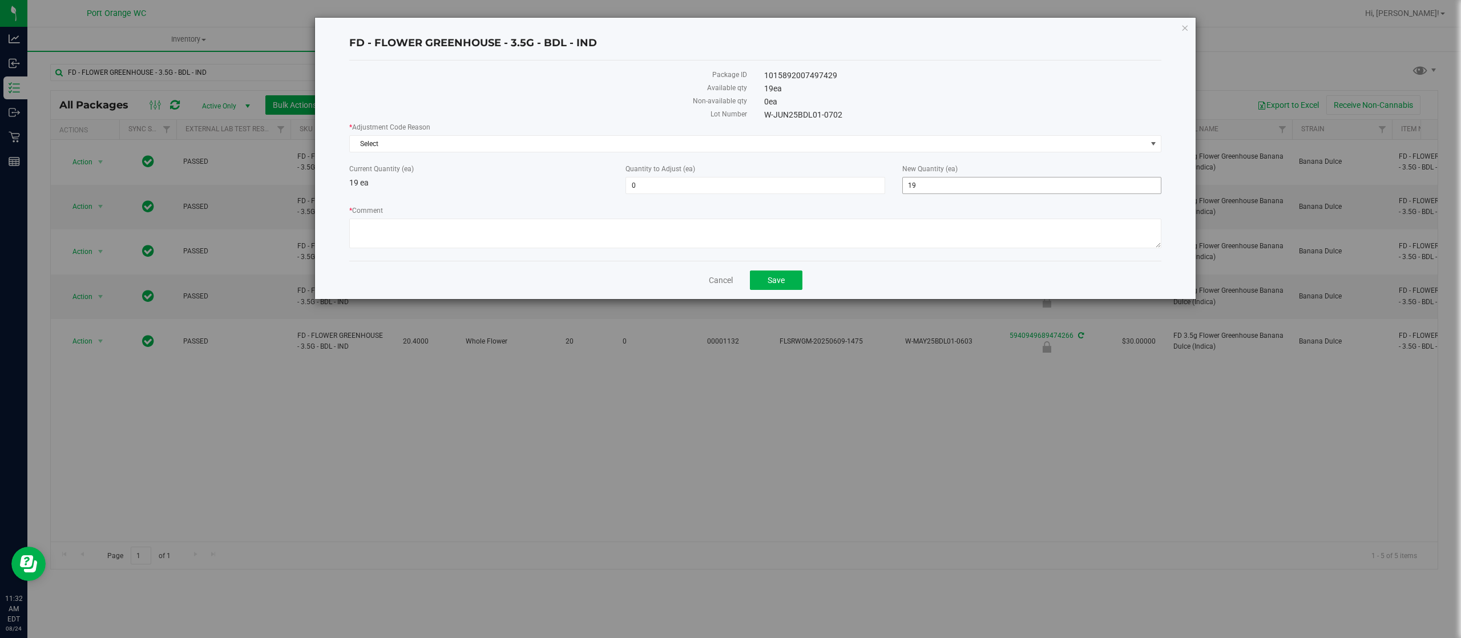
click at [944, 184] on span "19 19" at bounding box center [1031, 185] width 259 height 17
click at [944, 184] on input "19" at bounding box center [1032, 186] width 258 height 16
type input "20"
type input "1"
type input "20"
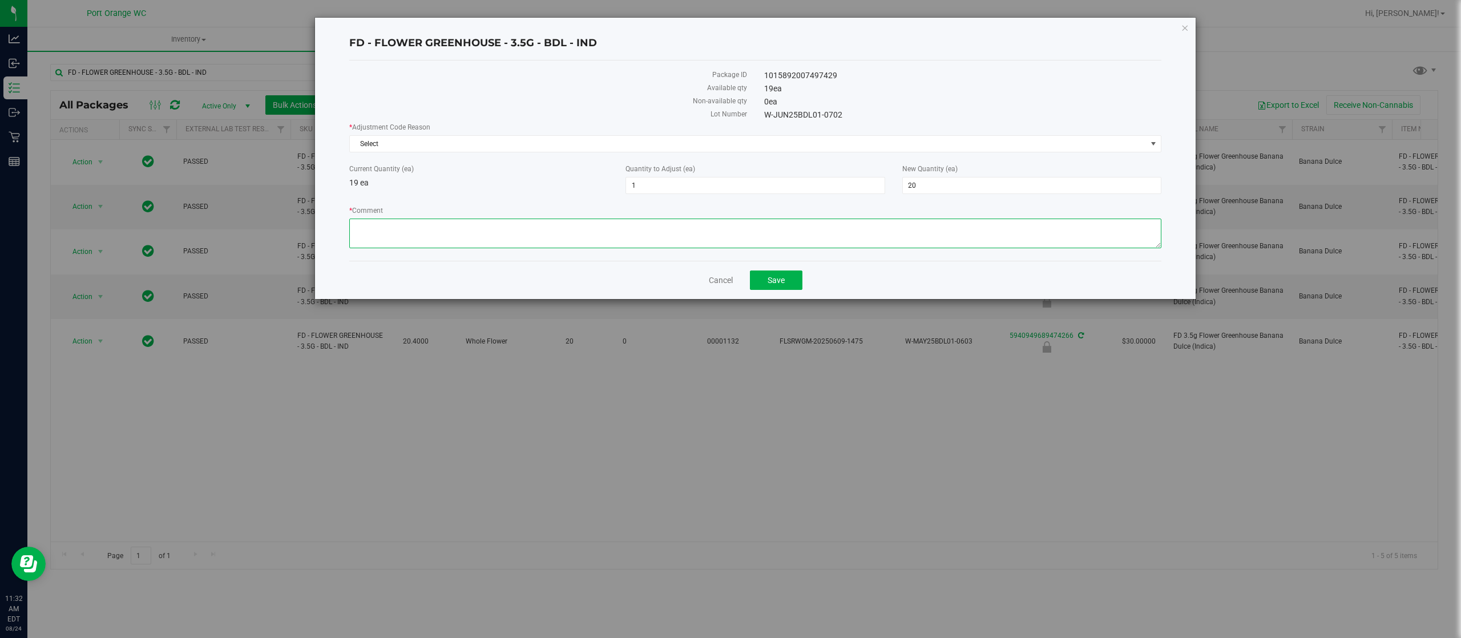
click at [645, 228] on textarea "* Comment" at bounding box center [755, 234] width 812 height 30
type textarea "Adjusting to match box Q"
click at [797, 289] on button "Save" at bounding box center [776, 280] width 53 height 19
click at [670, 132] on div "* Adjustment Code Reason Select Select Depleted Inventory Audit Mistake Moistur…" at bounding box center [755, 137] width 812 height 30
click at [676, 146] on span "Select" at bounding box center [748, 144] width 797 height 16
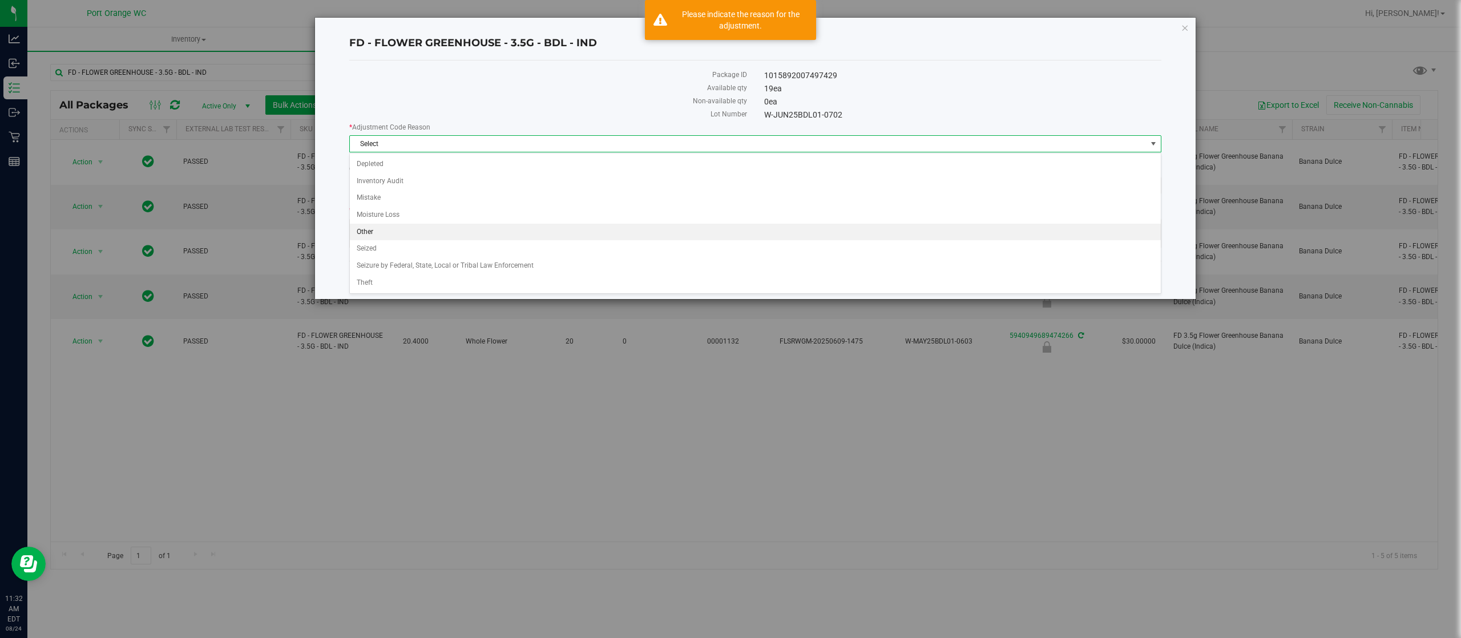
click at [624, 232] on li "Other" at bounding box center [755, 232] width 811 height 17
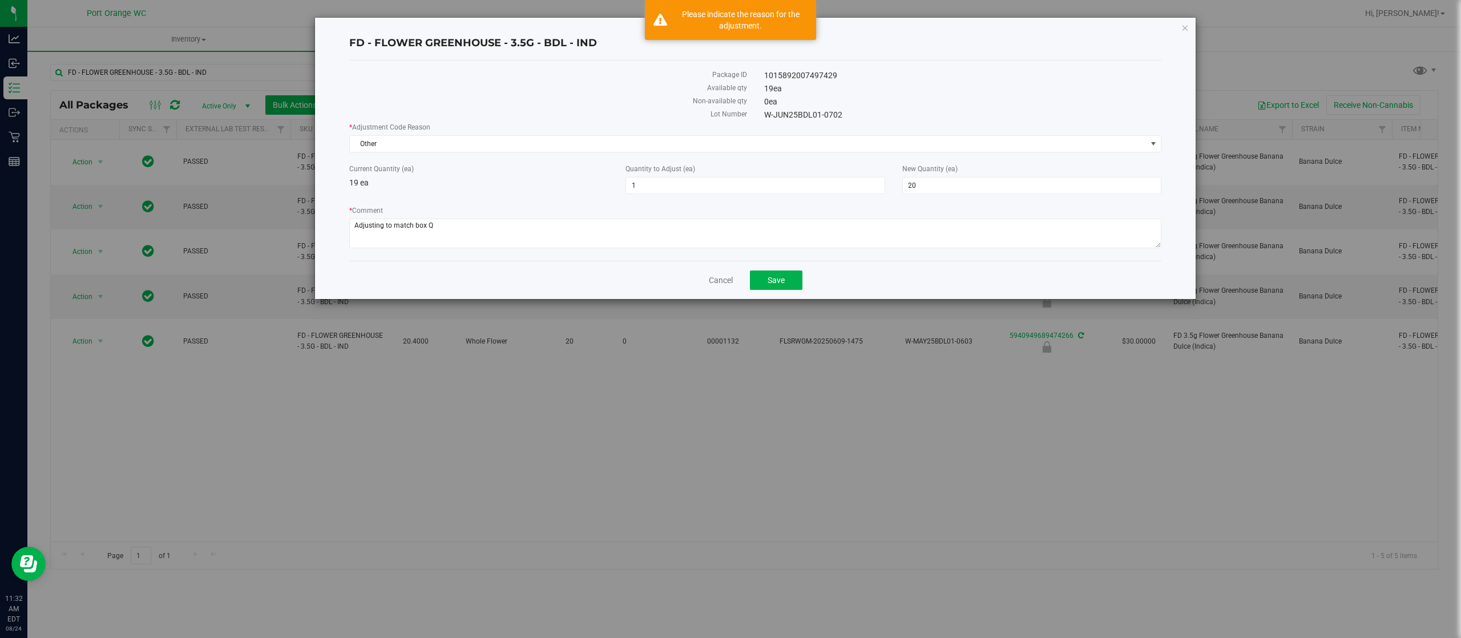
click at [783, 272] on div "Cancel Save" at bounding box center [755, 280] width 812 height 38
click at [782, 281] on span "Save" at bounding box center [776, 280] width 17 height 9
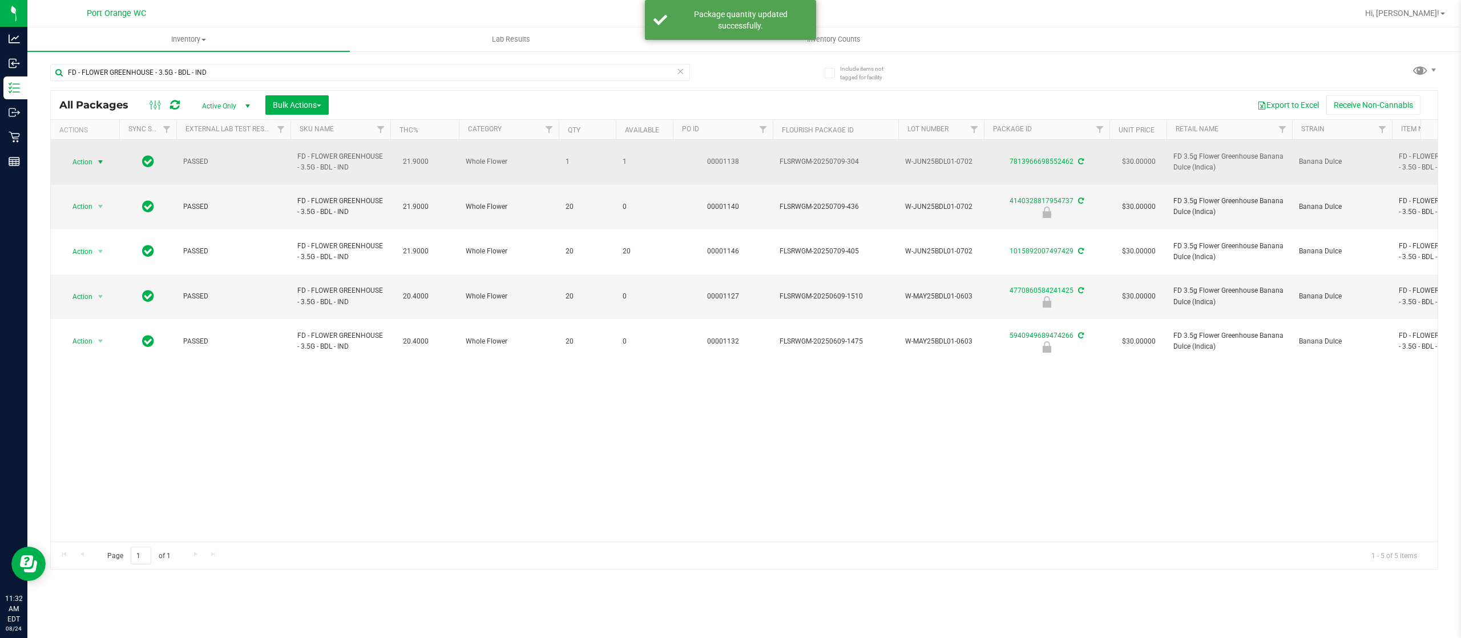
click at [97, 160] on span "select" at bounding box center [100, 162] width 9 height 9
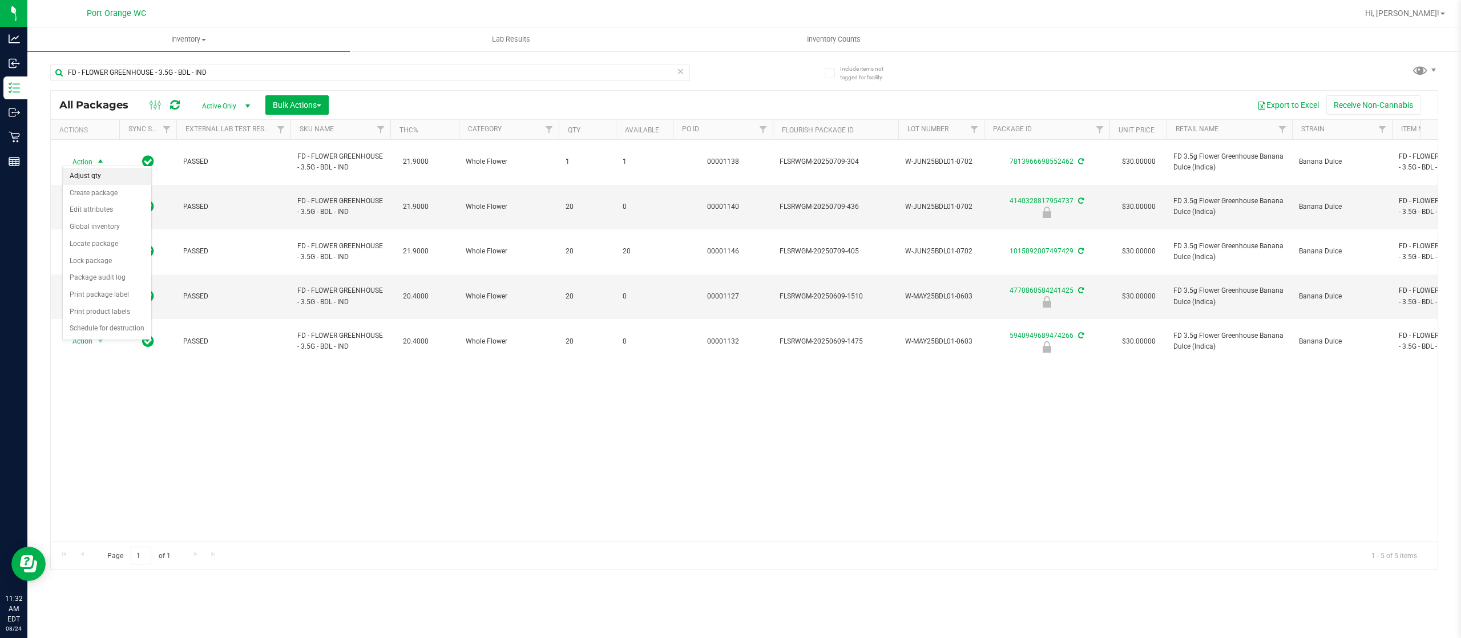
click at [118, 175] on li "Adjust qty" at bounding box center [107, 176] width 88 height 17
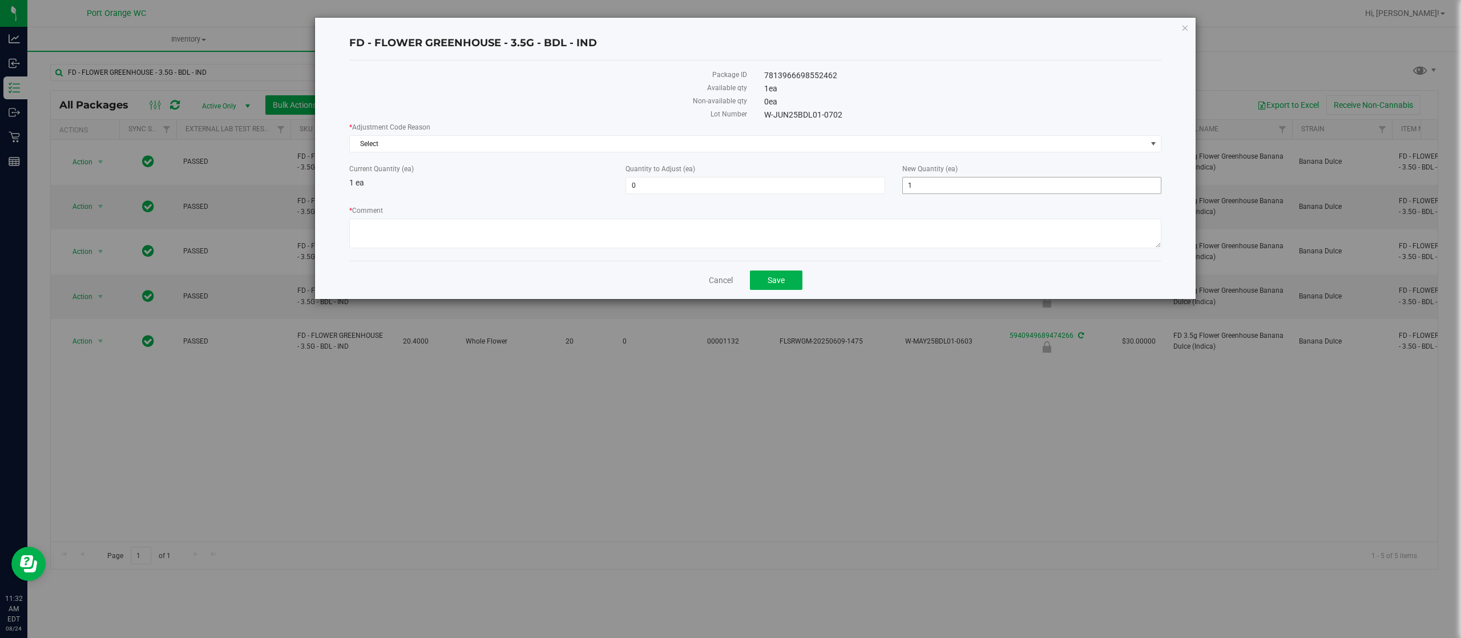
click at [936, 193] on span "1 1" at bounding box center [1031, 185] width 259 height 17
click at [936, 193] on input "1" at bounding box center [1032, 186] width 258 height 16
type input "0"
type input "-1"
type input "0"
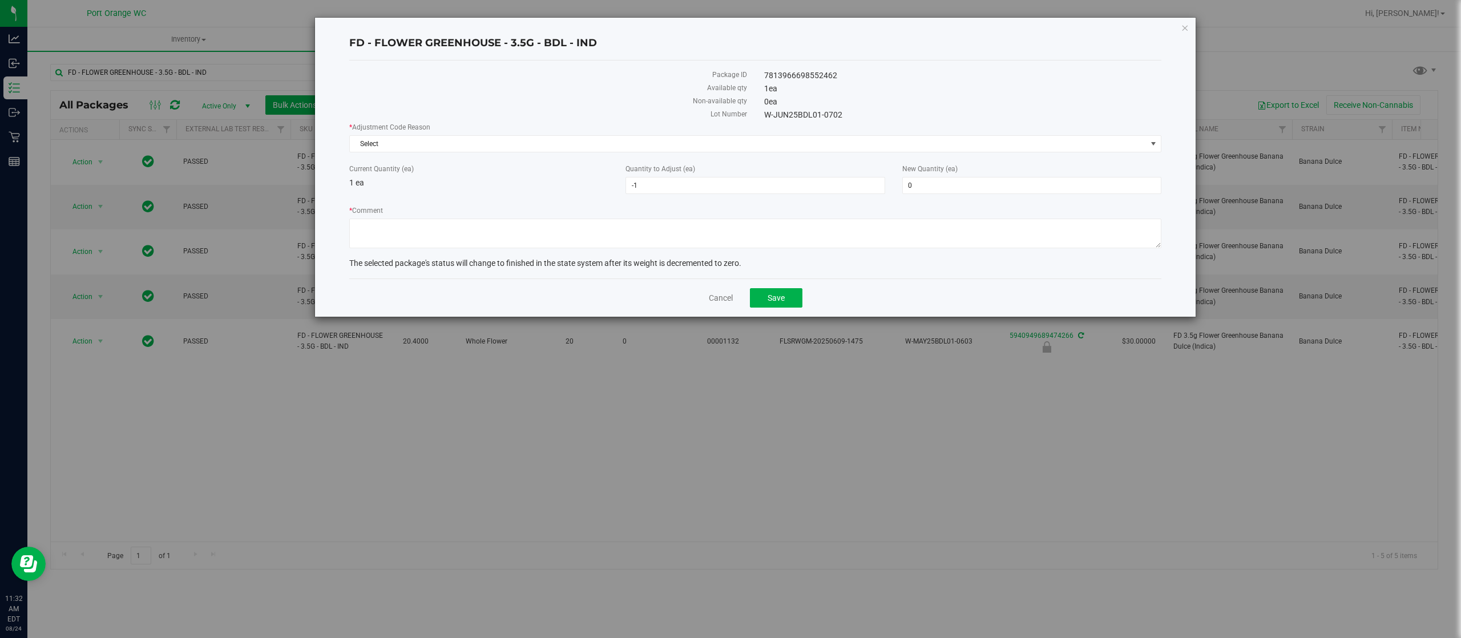
click at [765, 157] on div "* Adjustment Code Reason Select Select Depleted Inventory Audit Mistake Moistur…" at bounding box center [755, 187] width 812 height 130
click at [751, 142] on span "Select" at bounding box center [748, 144] width 797 height 16
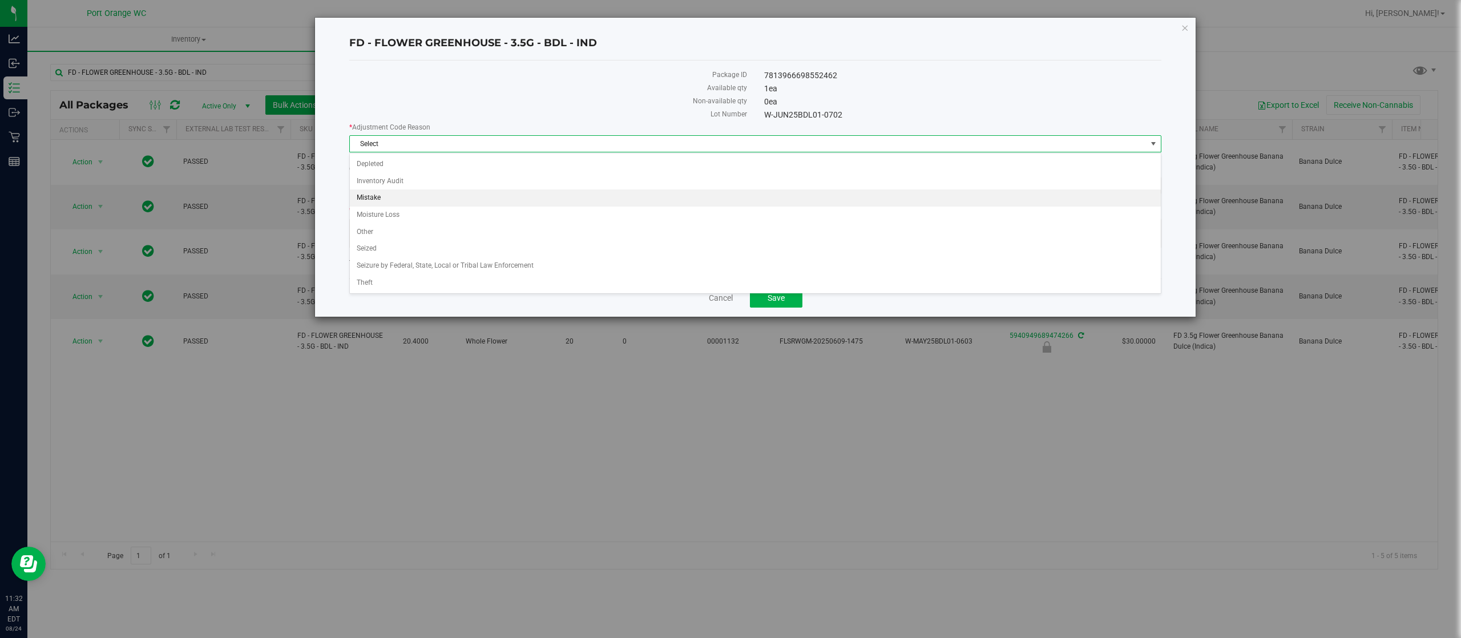
click at [727, 193] on li "Mistake" at bounding box center [755, 197] width 811 height 17
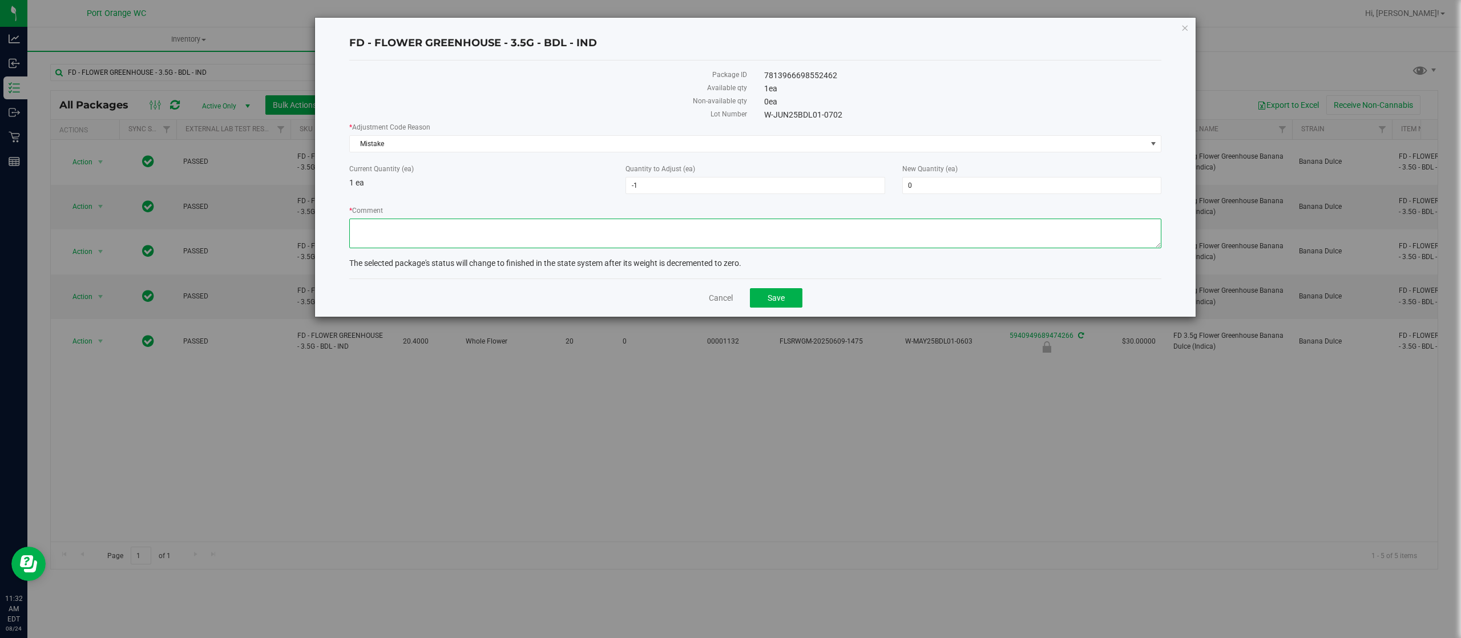
click at [676, 227] on textarea "* Comment" at bounding box center [755, 234] width 812 height 30
type textarea "THIS WAS SOLD BUT TAKEN FROM THE WRONG BATCH AS 2 WERE OPEN AT THE SAME TIME. A…"
click at [770, 296] on span "Save" at bounding box center [776, 297] width 17 height 9
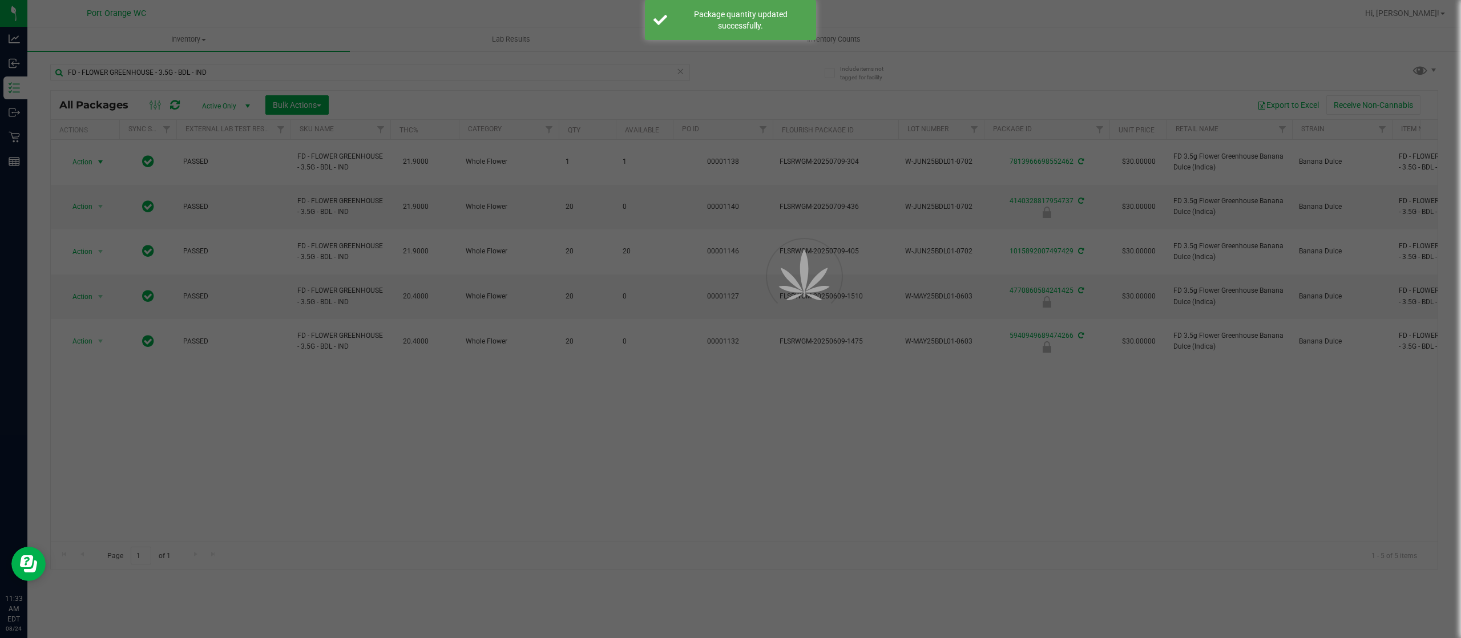
click at [858, 394] on div at bounding box center [730, 319] width 1461 height 638
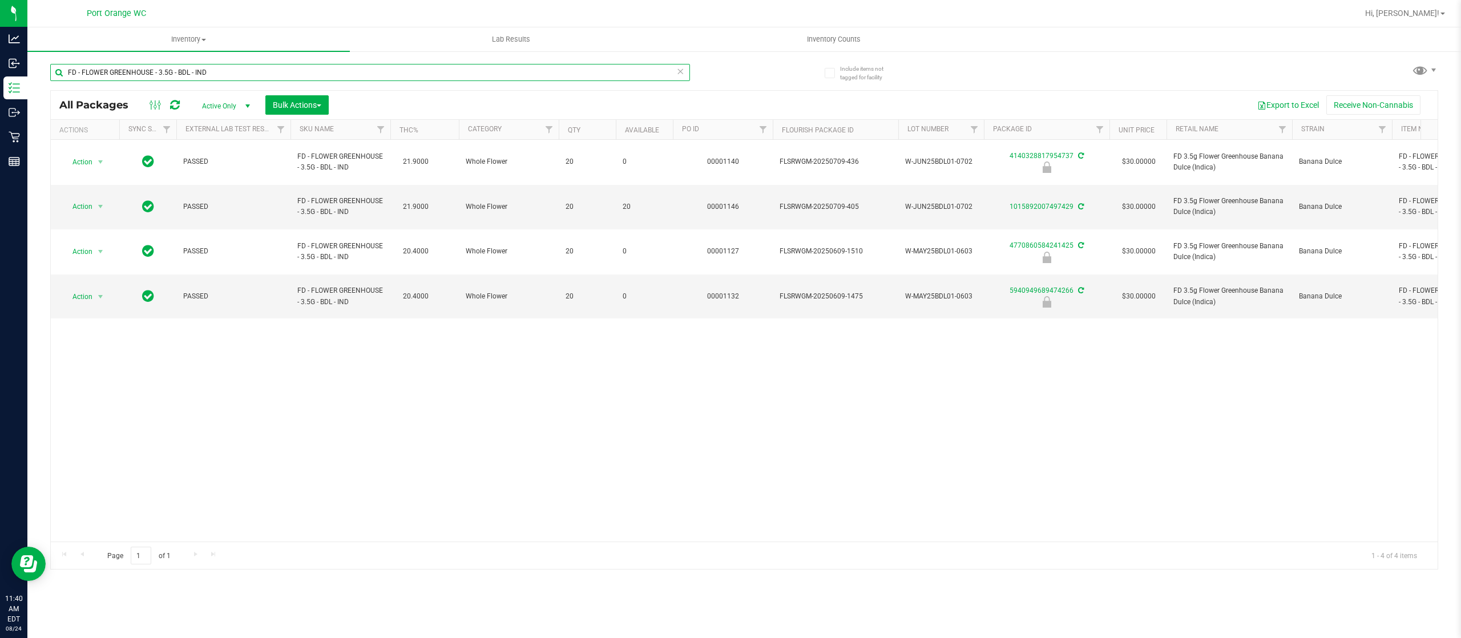
click at [251, 67] on input "FD - FLOWER GREENHOUSE - 3.5G - BDL - IND" at bounding box center [370, 72] width 640 height 17
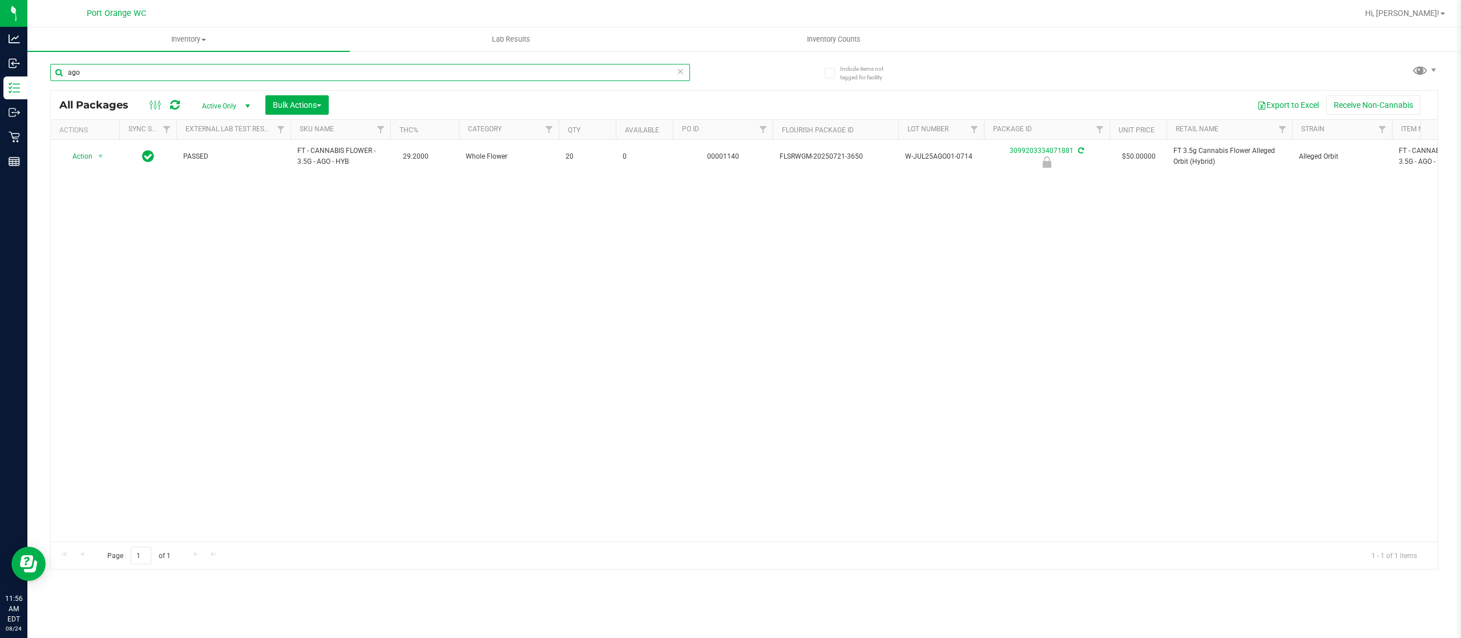
click at [327, 70] on input "ago" at bounding box center [370, 72] width 640 height 17
click at [381, 68] on input "g41" at bounding box center [370, 72] width 640 height 17
type input "-2666"
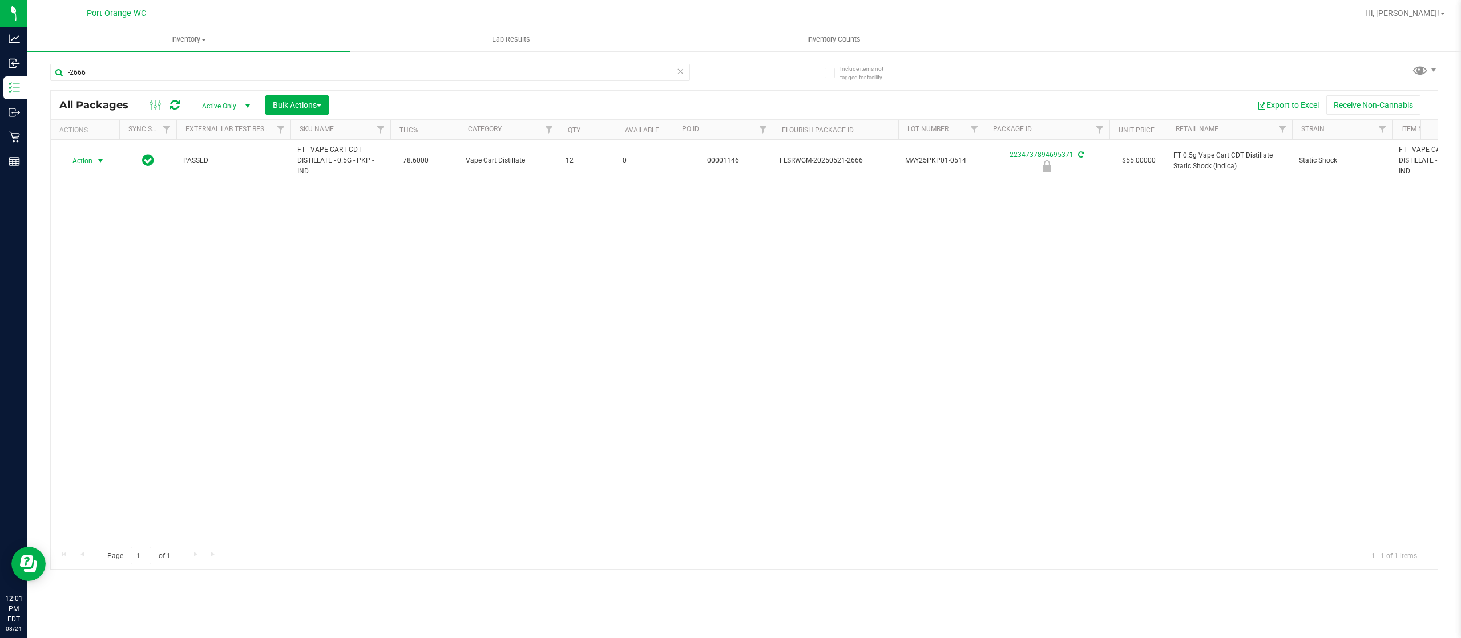
click at [90, 155] on span "Action" at bounding box center [77, 161] width 31 height 16
click at [112, 305] on li "Unlock package" at bounding box center [100, 297] width 74 height 17
